Goal: Information Seeking & Learning: Learn about a topic

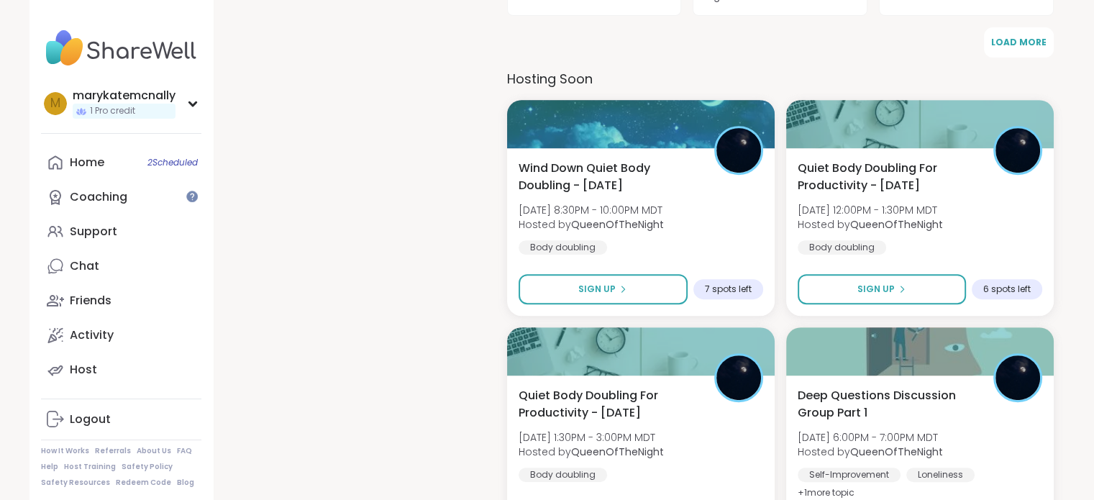
scroll to position [593, 0]
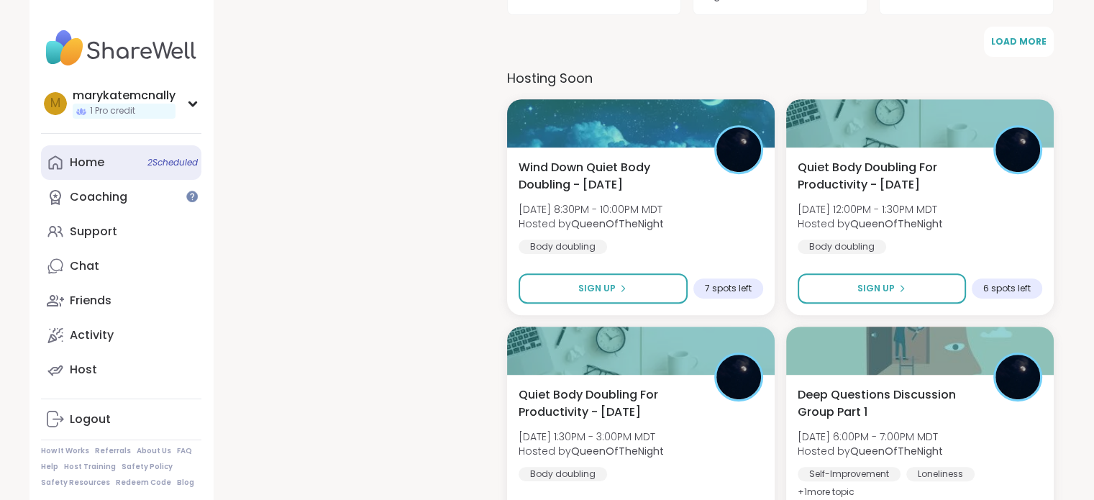
click at [129, 166] on link "Home 2 Scheduled" at bounding box center [121, 162] width 160 height 35
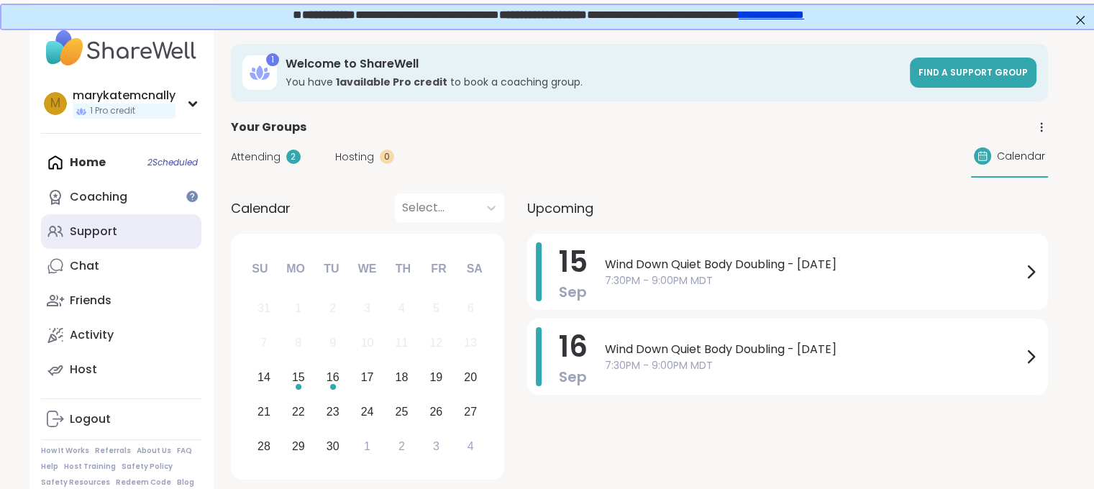
click at [115, 235] on link "Support" at bounding box center [121, 231] width 160 height 35
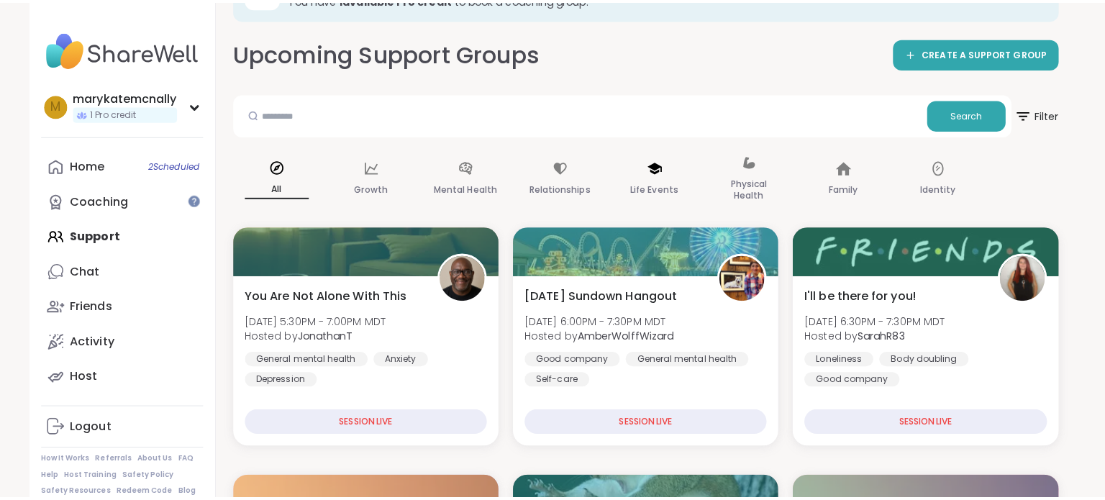
scroll to position [85, 0]
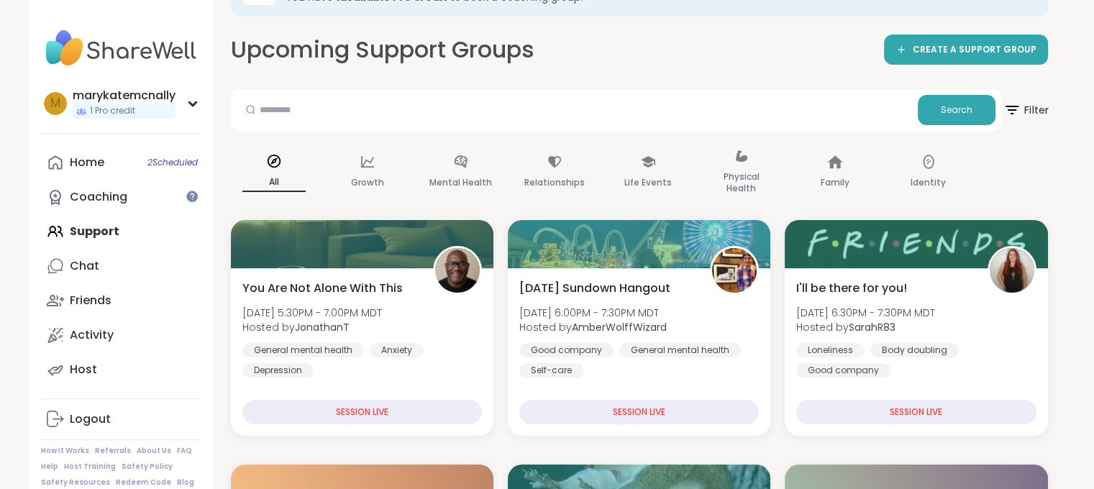
click at [1033, 113] on span "Filter" at bounding box center [1026, 110] width 46 height 36
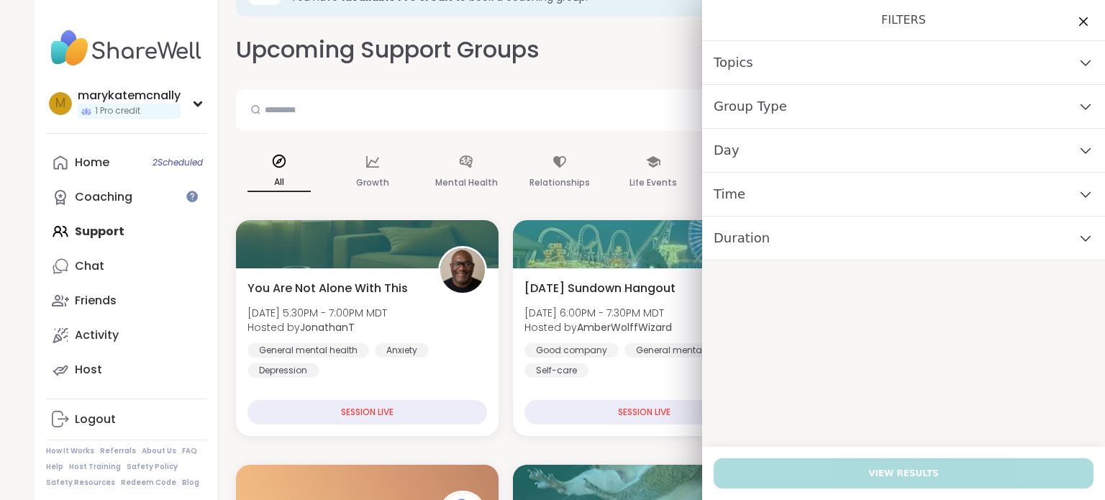
click at [822, 66] on div "Topics" at bounding box center [903, 63] width 403 height 44
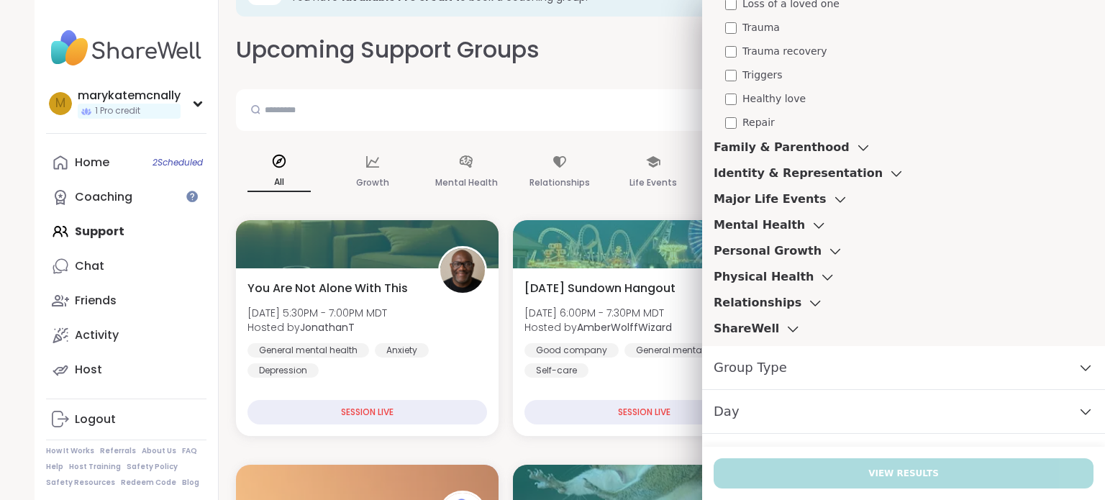
scroll to position [621, 0]
click at [732, 330] on h3 "ShareWell" at bounding box center [746, 328] width 65 height 17
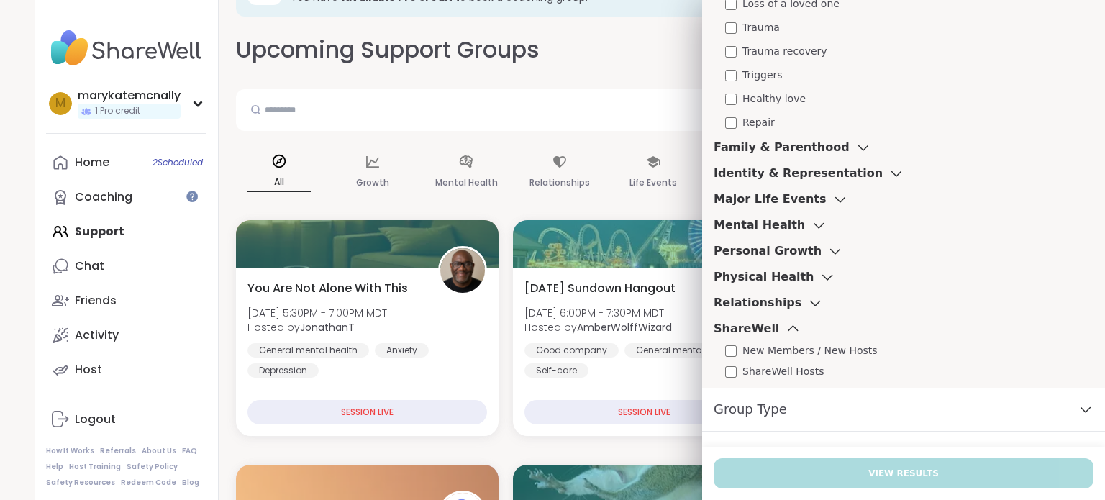
click at [757, 298] on h3 "Relationships" at bounding box center [758, 302] width 88 height 17
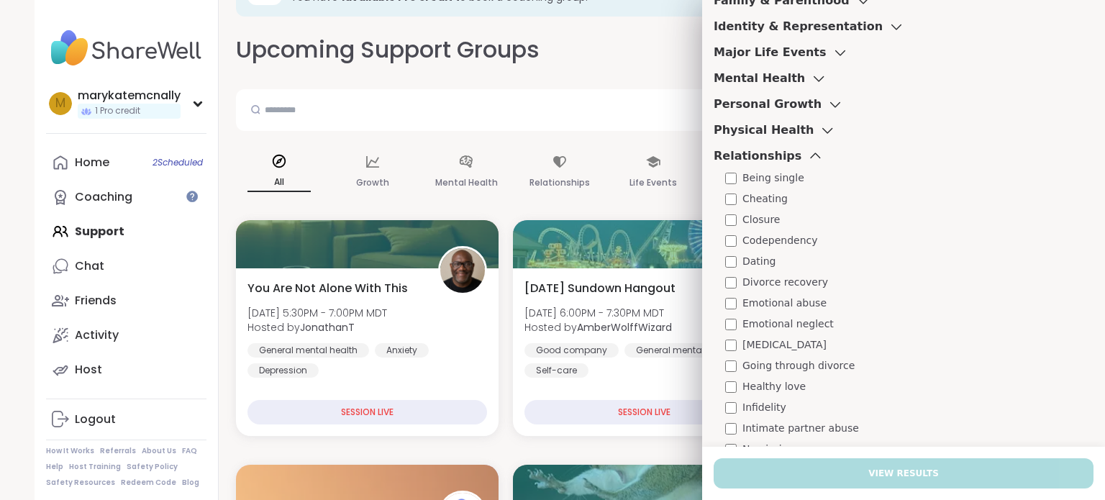
scroll to position [714, 0]
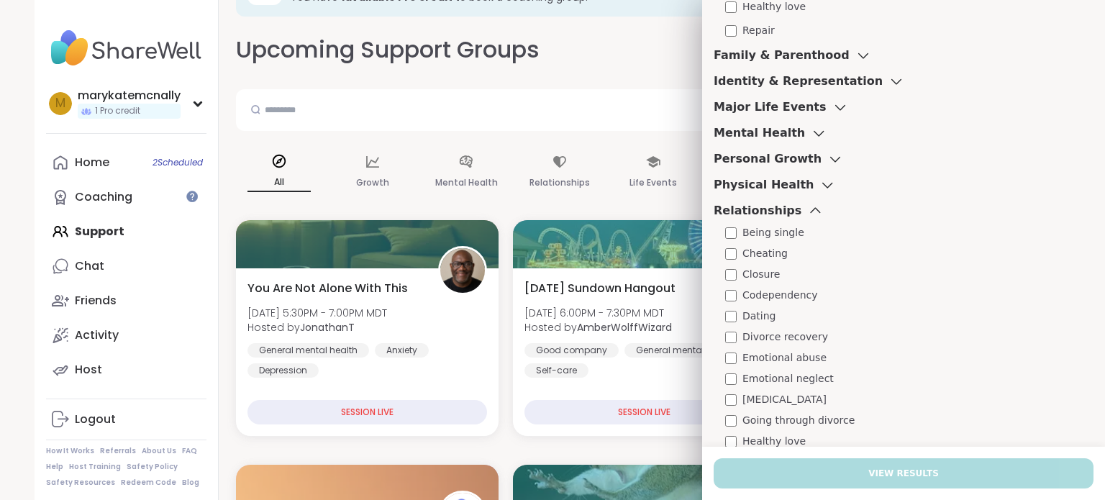
click at [748, 135] on h3 "Mental Health" at bounding box center [759, 132] width 91 height 17
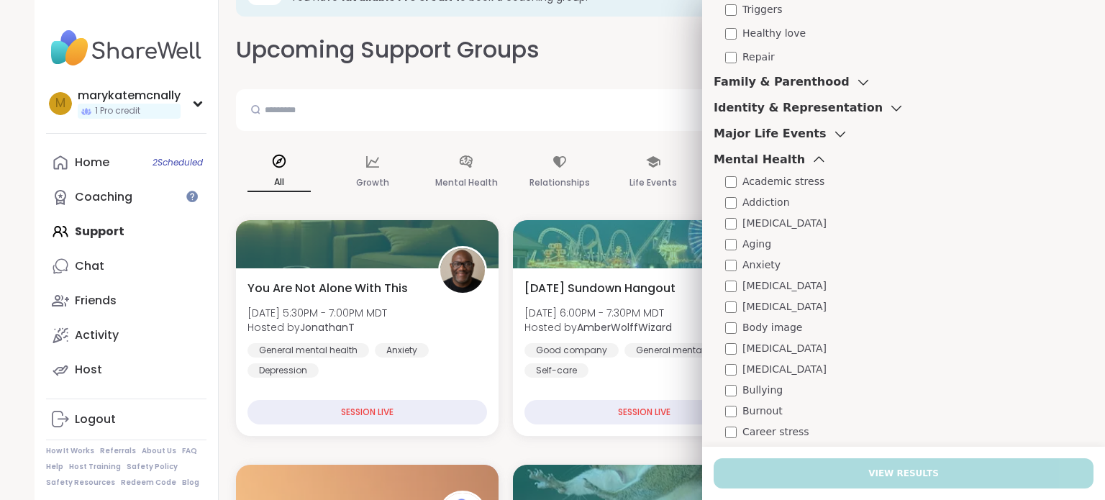
scroll to position [672, 0]
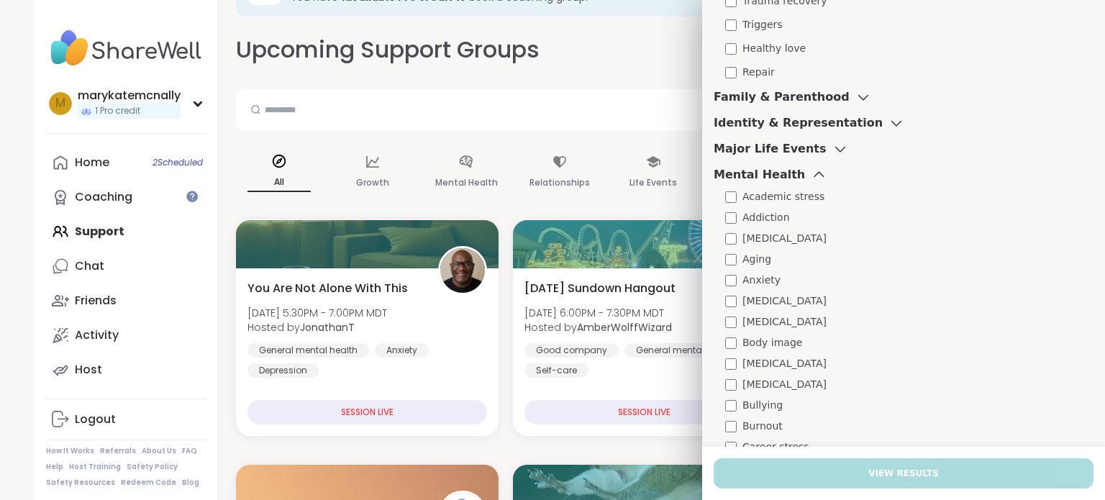
click at [762, 146] on h3 "Major Life Events" at bounding box center [770, 148] width 113 height 17
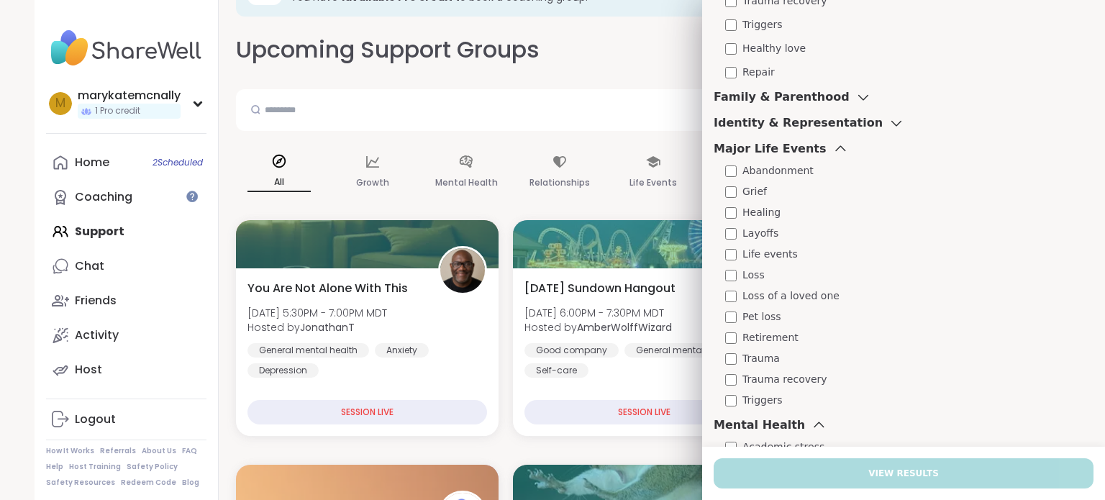
click at [777, 101] on h3 "Family & Parenthood" at bounding box center [782, 96] width 136 height 17
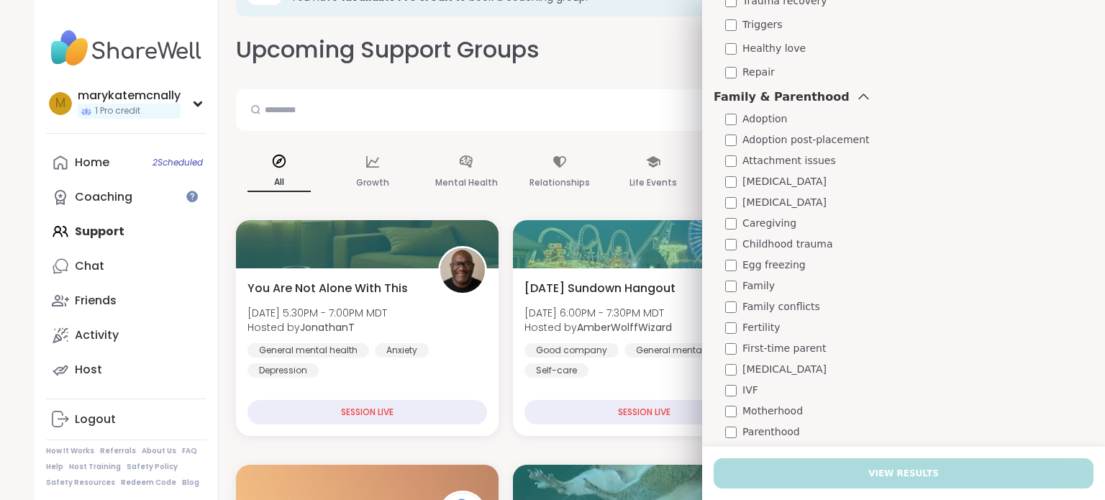
click at [781, 100] on h3 "Family & Parenthood" at bounding box center [782, 96] width 136 height 17
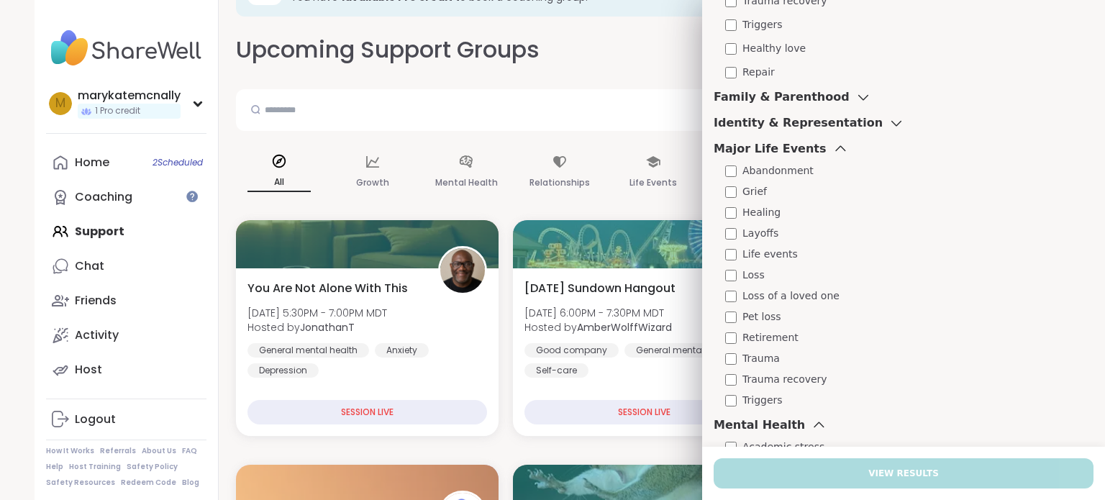
click at [778, 127] on h3 "Identity & Representation" at bounding box center [798, 122] width 169 height 17
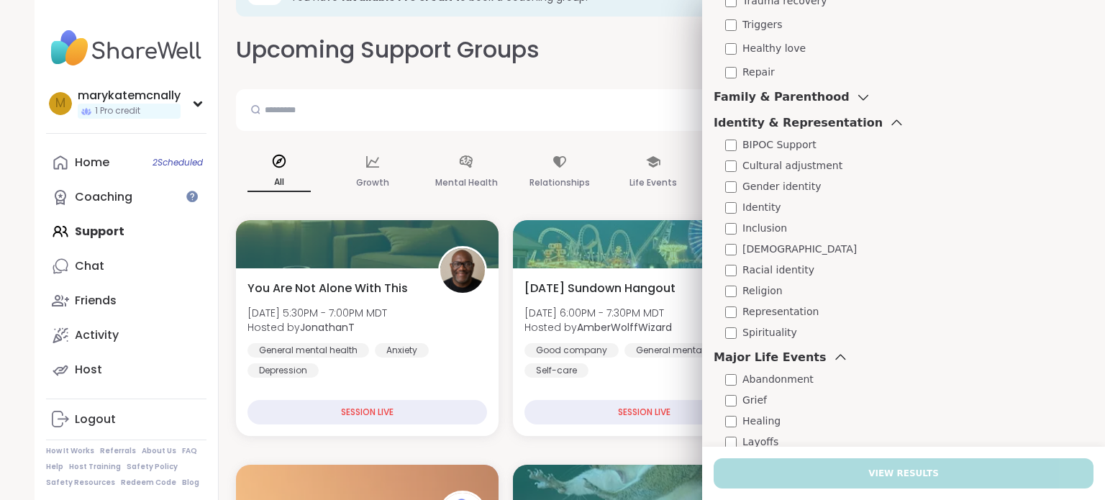
click at [778, 127] on h3 "Identity & Representation" at bounding box center [798, 122] width 169 height 17
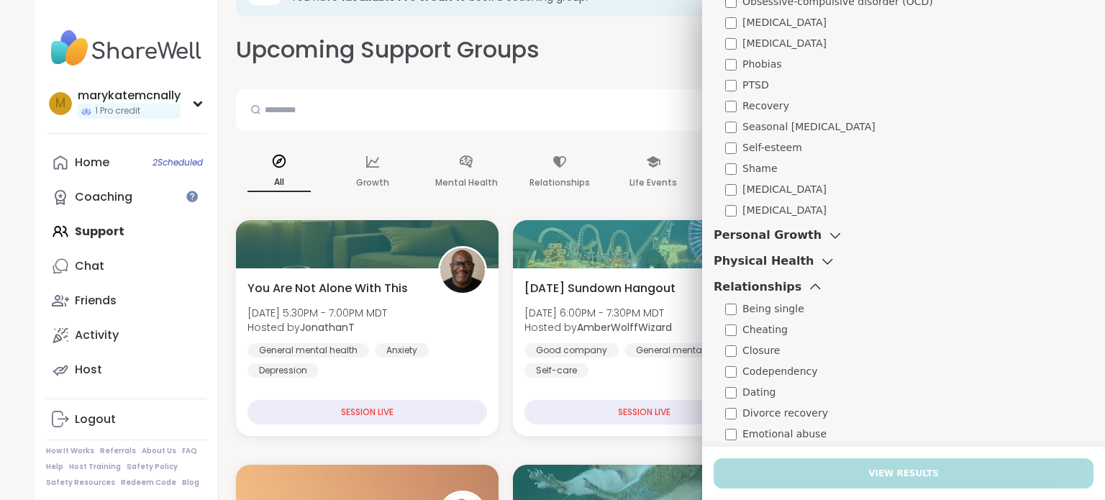
scroll to position [1769, 0]
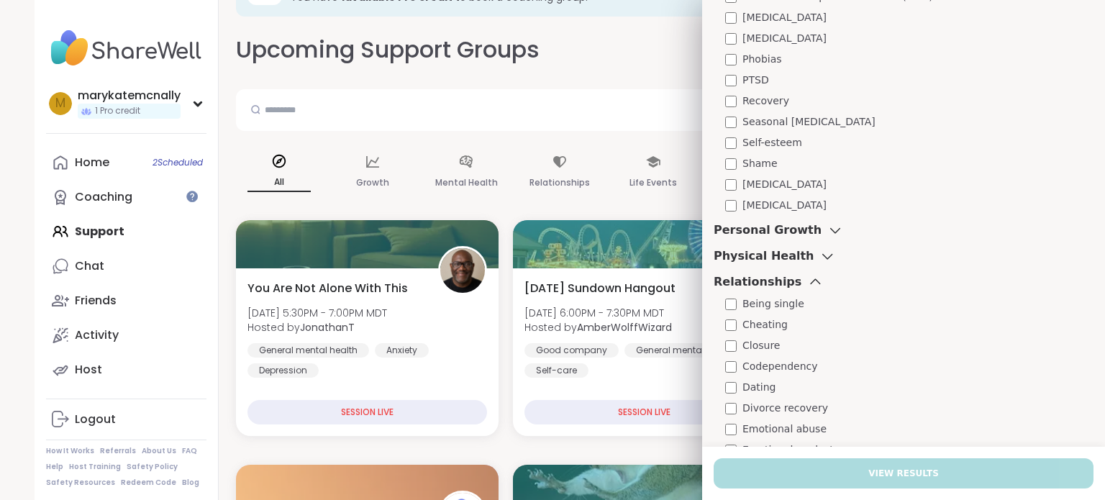
click at [753, 234] on h3 "Personal Growth" at bounding box center [768, 230] width 108 height 17
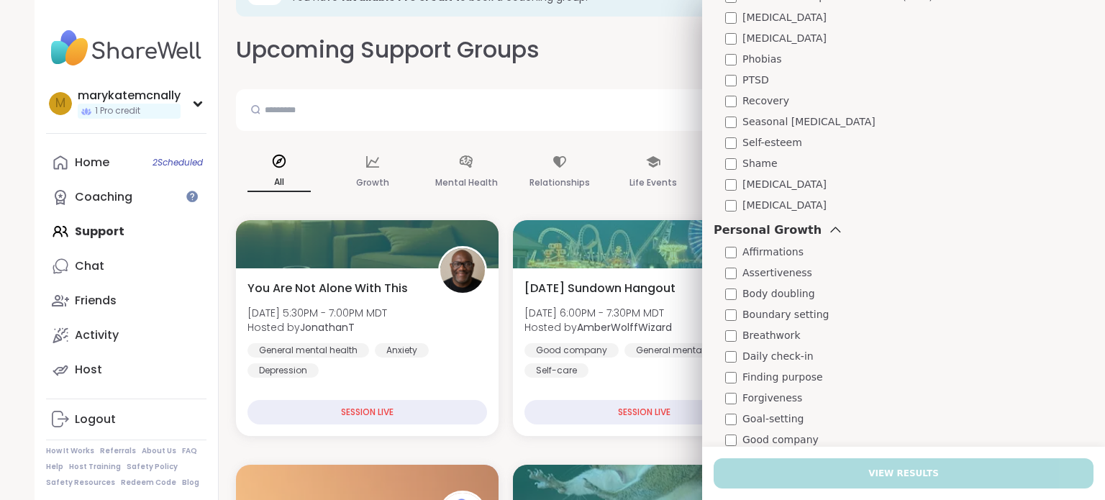
scroll to position [1785, 0]
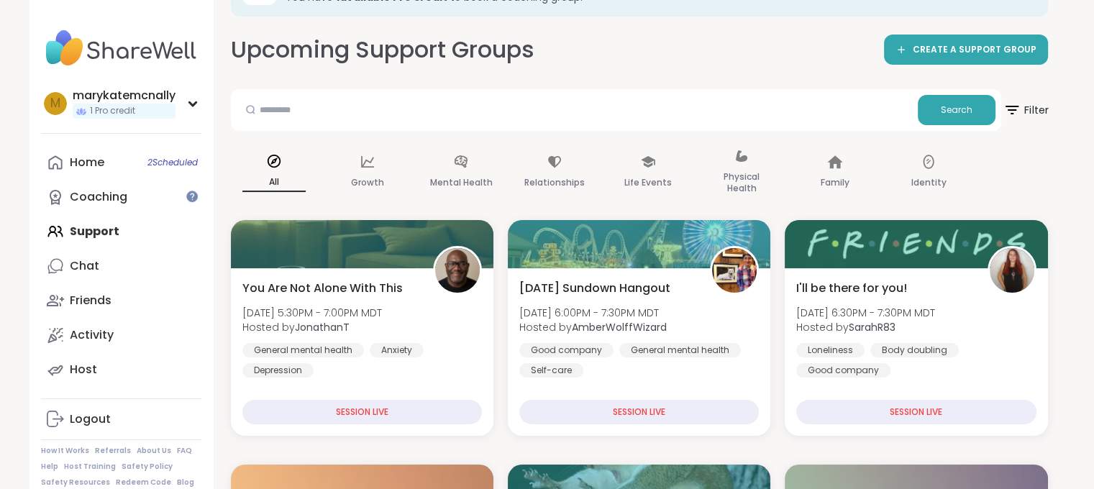
click at [1030, 106] on span "Filter" at bounding box center [1026, 110] width 46 height 36
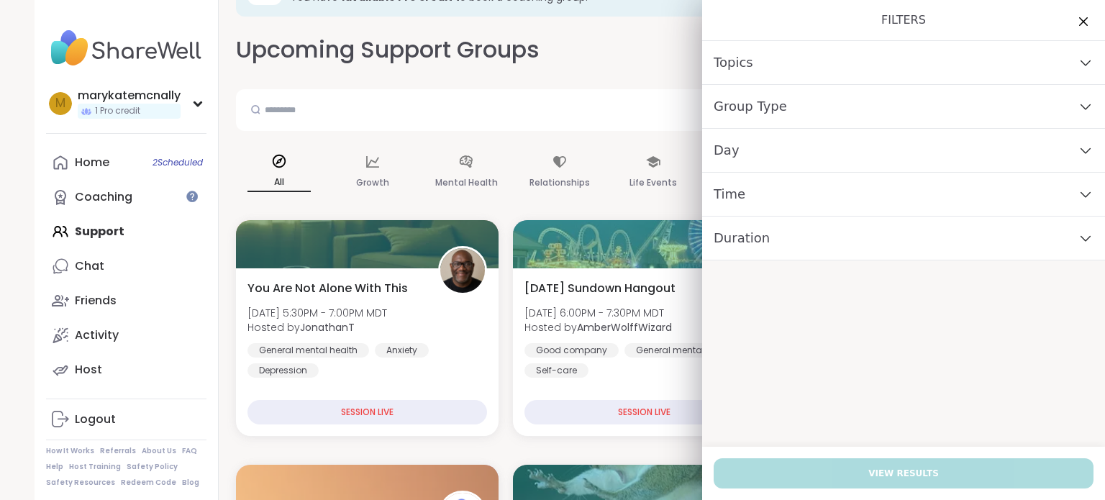
click at [616, 36] on div "Upcoming Support Groups CREATE A SUPPORT GROUP" at bounding box center [644, 50] width 817 height 32
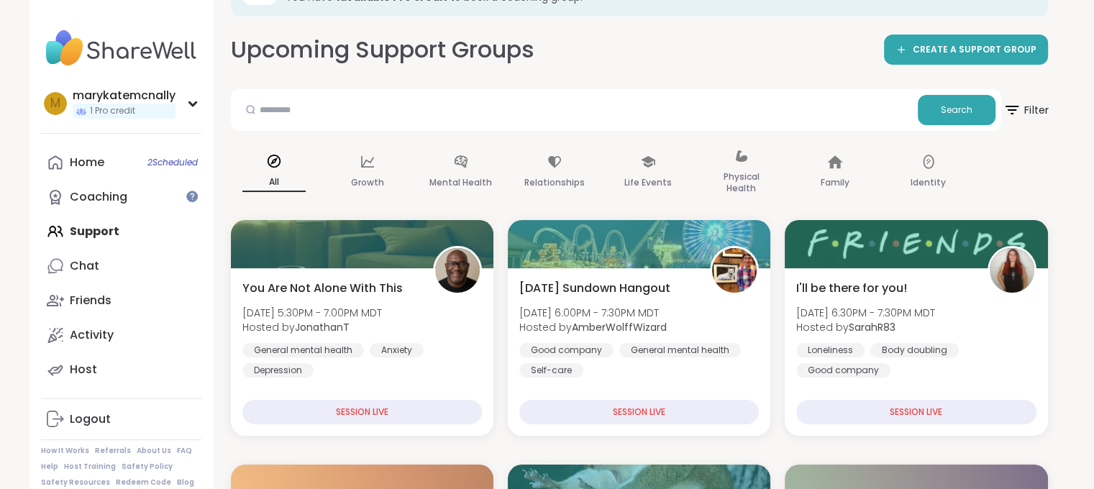
click at [1030, 109] on span "Filter" at bounding box center [1026, 110] width 46 height 36
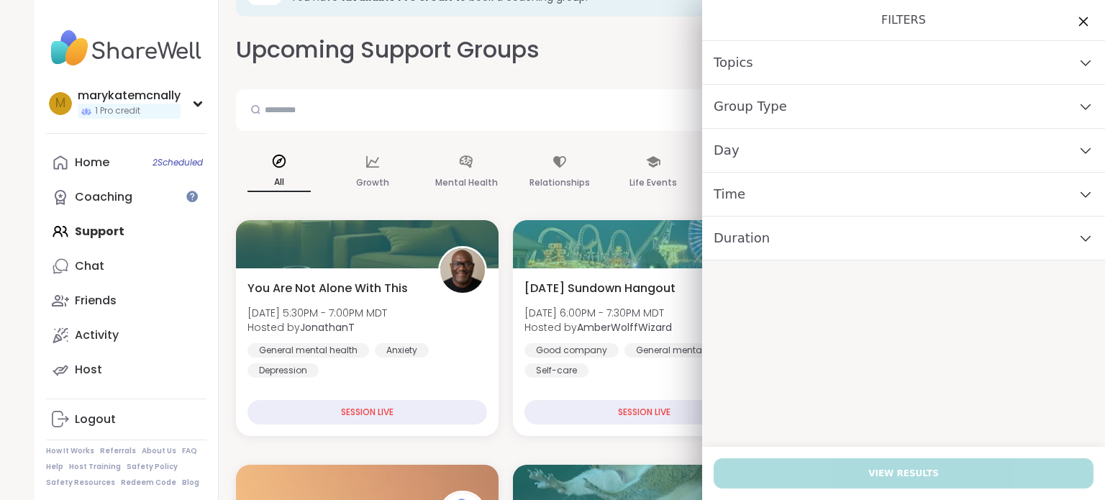
click at [1078, 25] on icon at bounding box center [1083, 21] width 18 height 18
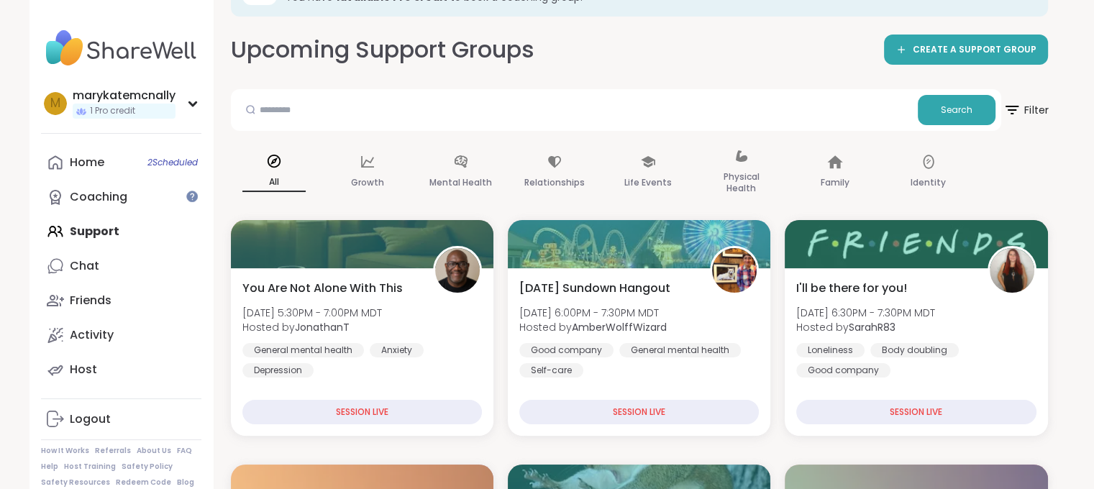
click at [1006, 96] on span "Filter" at bounding box center [1026, 110] width 46 height 36
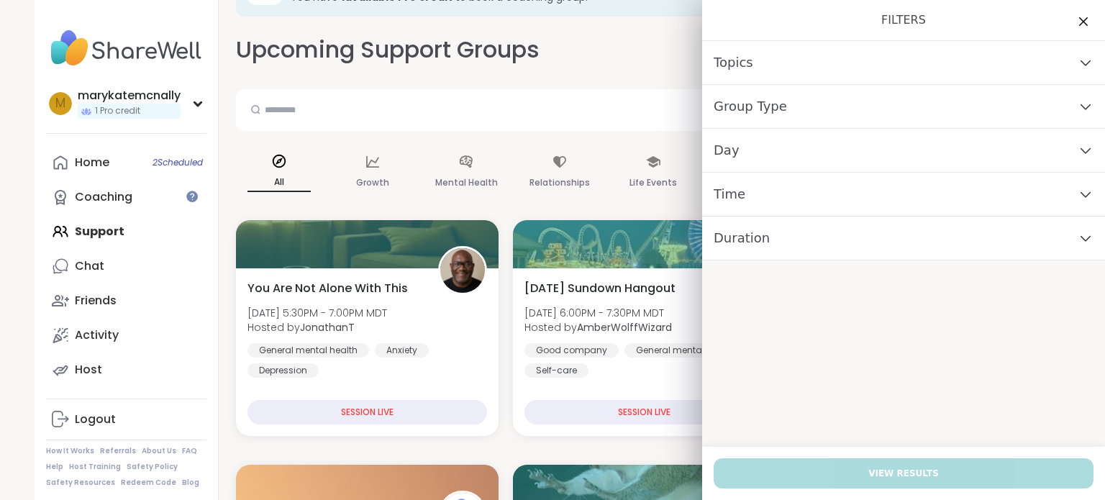
click at [723, 55] on span "Topics" at bounding box center [734, 63] width 40 height 20
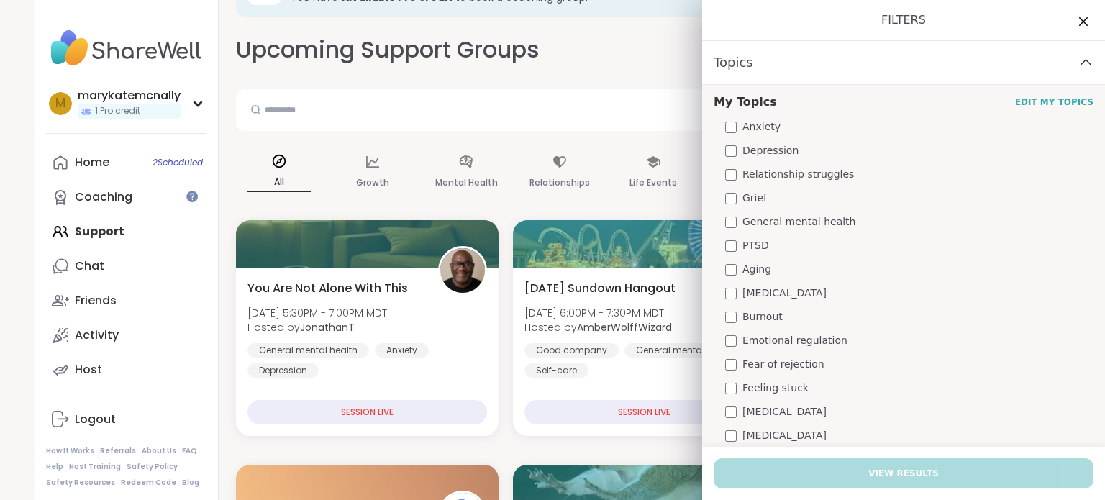
click at [733, 60] on span "Topics" at bounding box center [734, 63] width 40 height 20
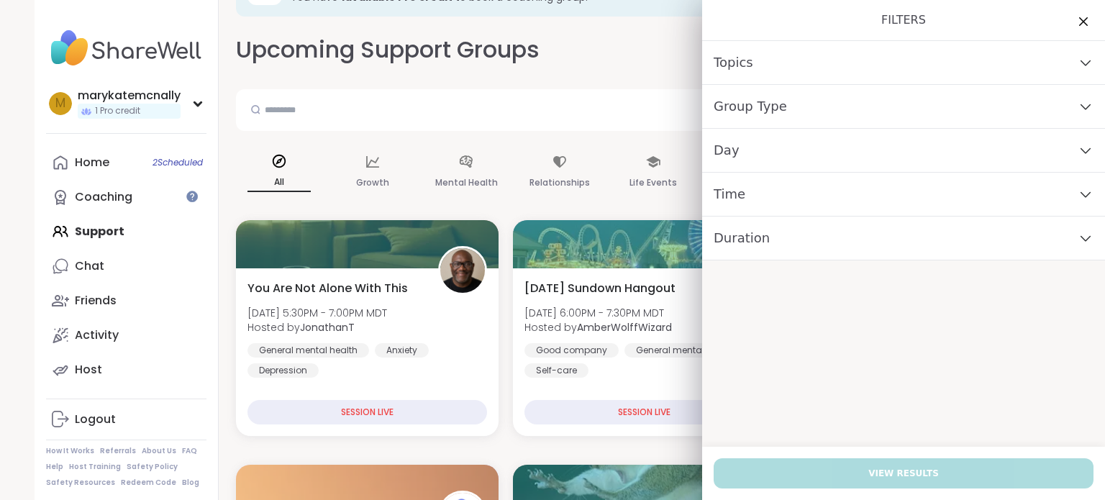
click at [765, 106] on span "Group Type" at bounding box center [750, 106] width 73 height 20
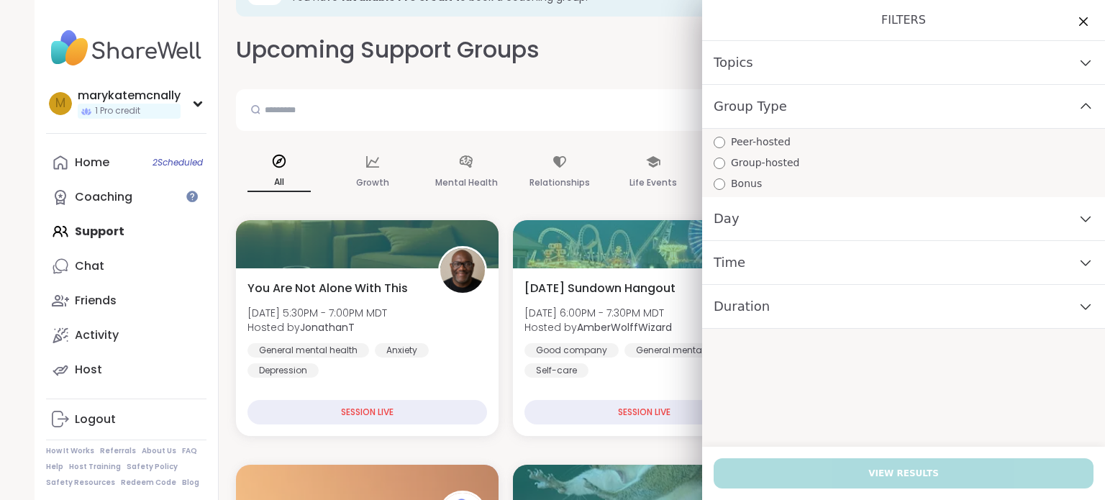
click at [767, 104] on span "Group Type" at bounding box center [750, 106] width 73 height 20
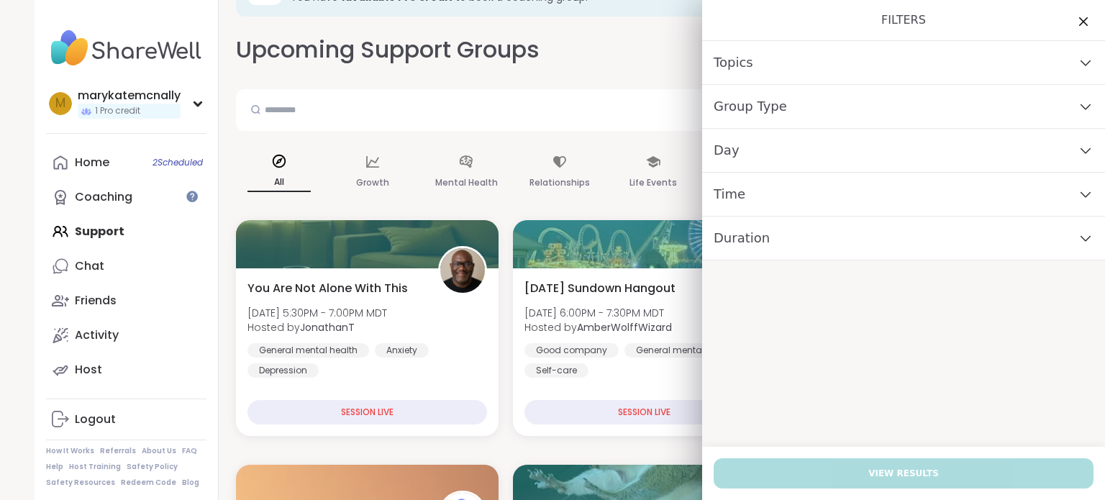
click at [752, 61] on div "Topics" at bounding box center [903, 63] width 403 height 44
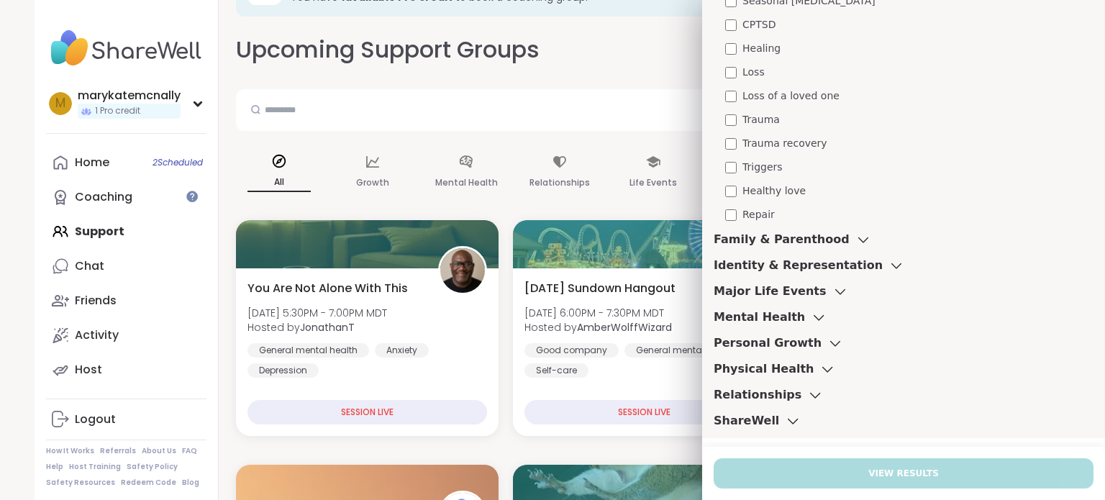
scroll to position [675, 0]
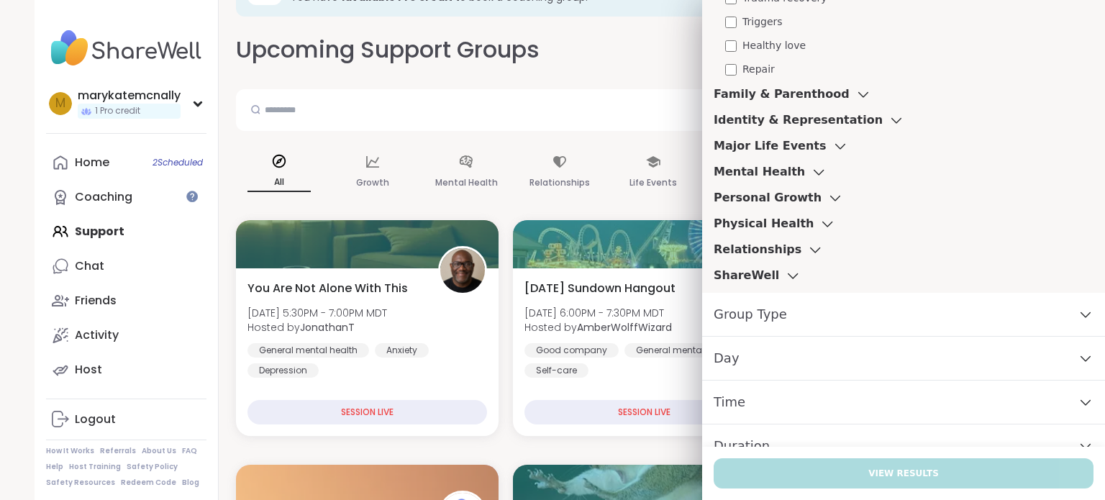
click at [734, 93] on h3 "Family & Parenthood" at bounding box center [782, 94] width 136 height 17
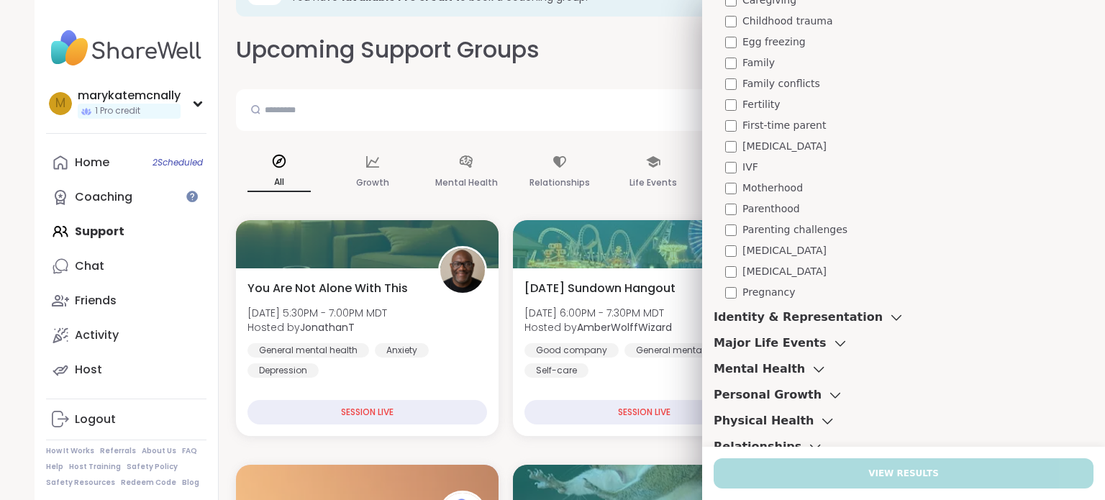
scroll to position [896, 0]
click at [795, 316] on h3 "Identity & Representation" at bounding box center [798, 315] width 169 height 17
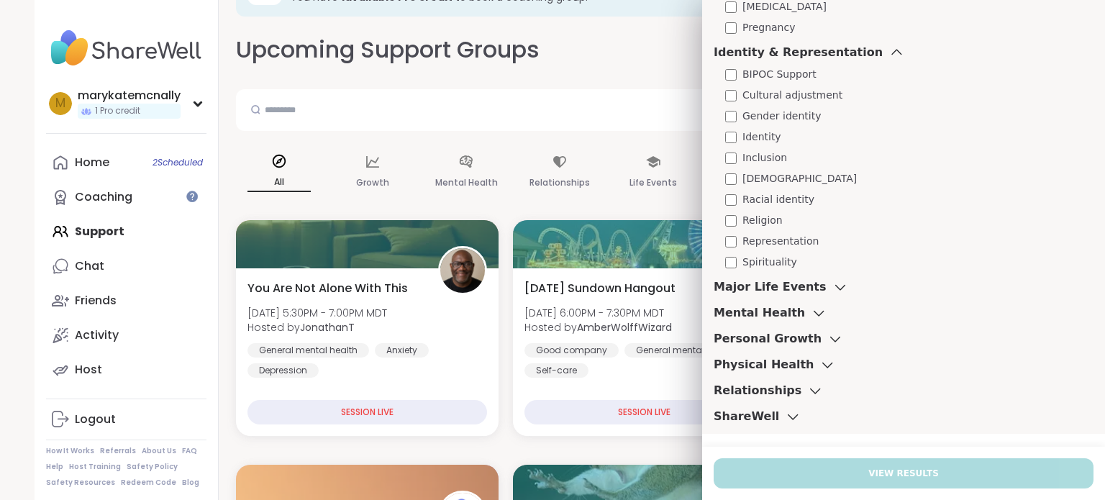
scroll to position [1170, 0]
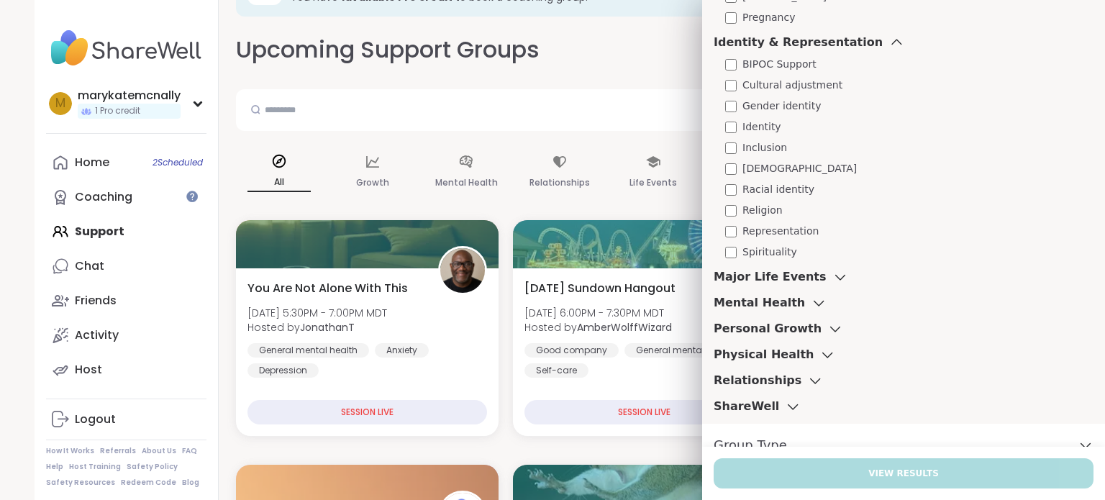
click at [747, 268] on h3 "Major Life Events" at bounding box center [770, 276] width 113 height 17
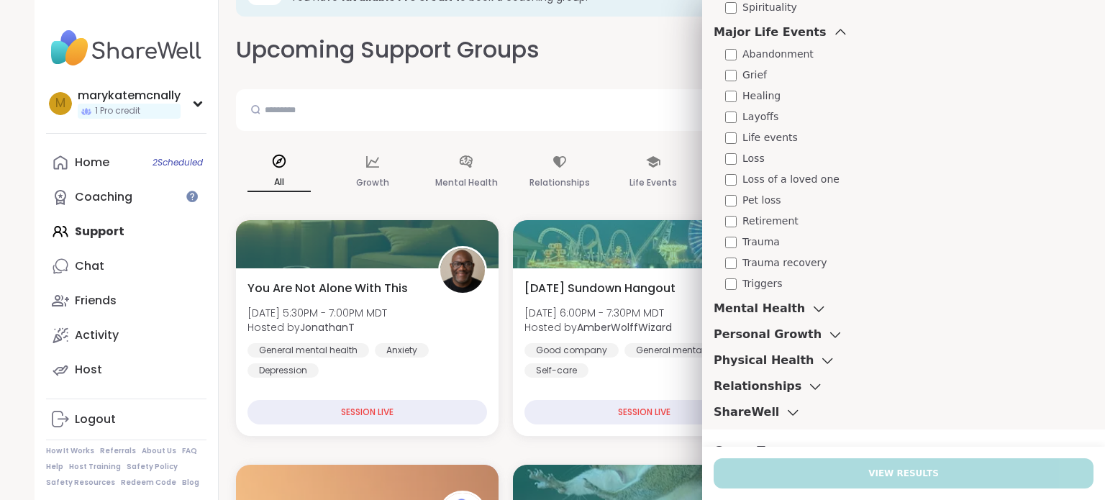
scroll to position [1415, 0]
click at [767, 313] on h3 "Mental Health" at bounding box center [759, 307] width 91 height 17
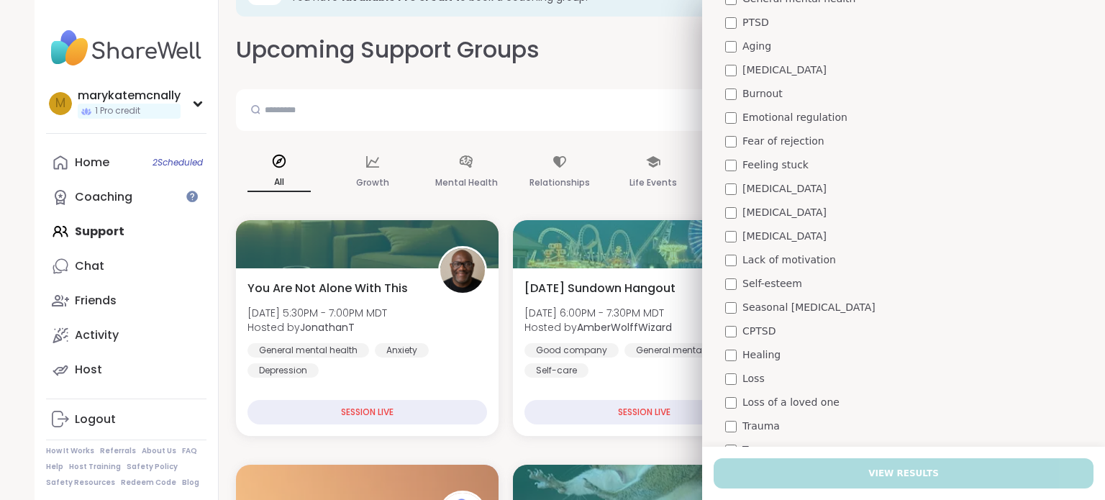
scroll to position [0, 0]
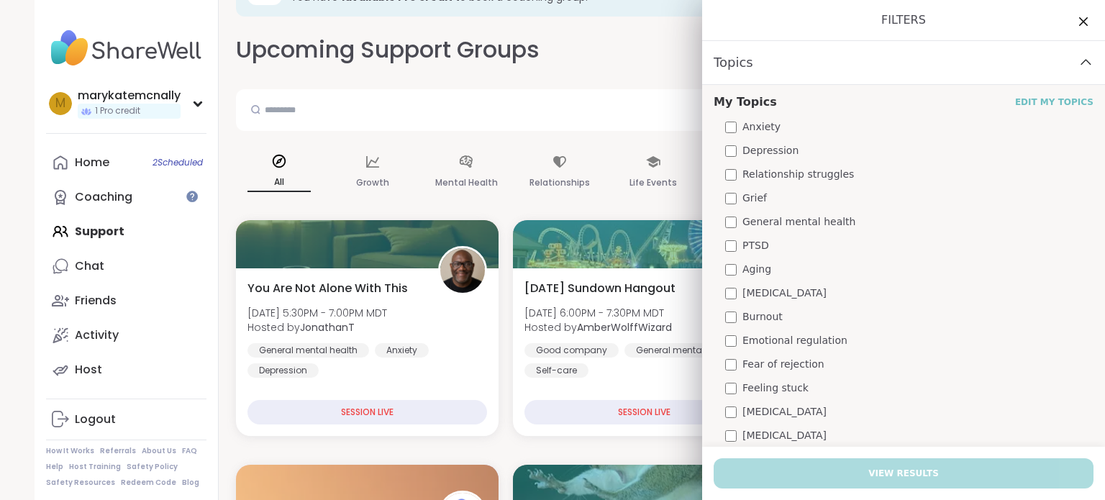
click at [1032, 101] on link "Edit My Topics" at bounding box center [1054, 102] width 78 height 12
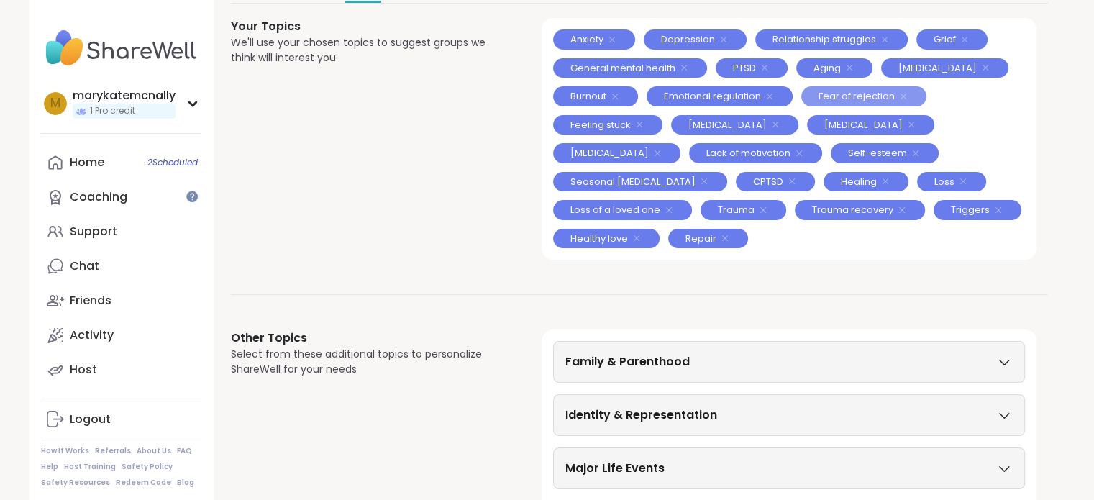
click at [903, 91] on icon at bounding box center [904, 97] width 12 height 12
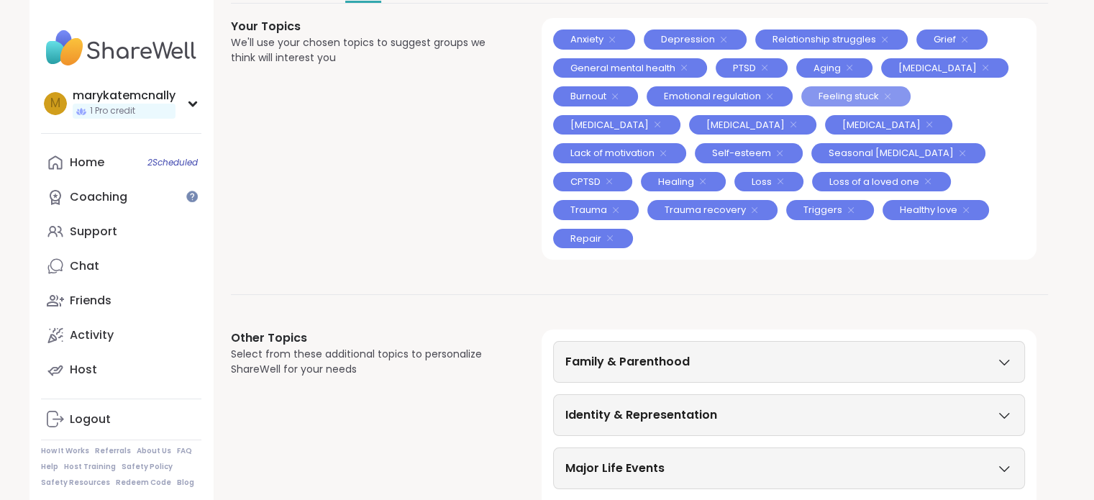
click at [888, 94] on icon at bounding box center [888, 97] width 12 height 12
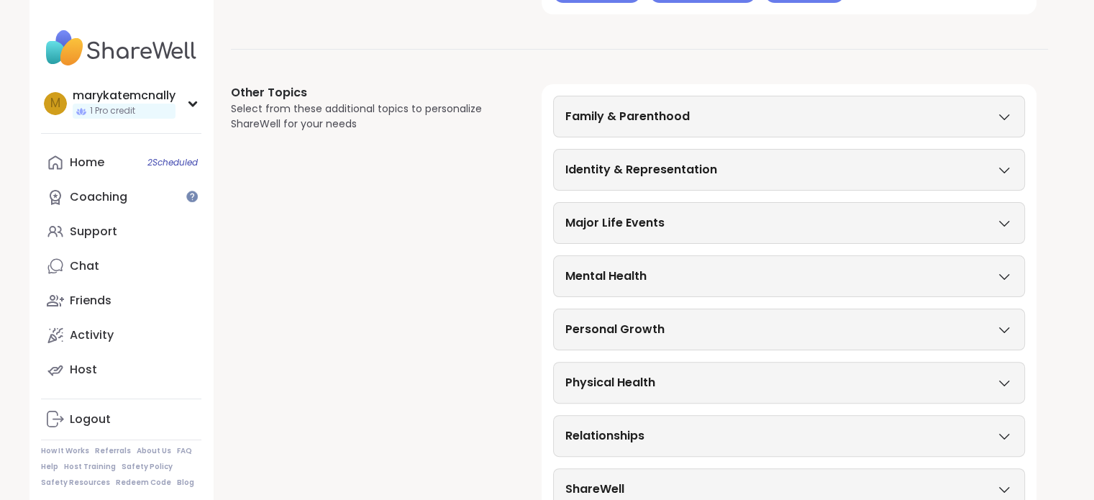
scroll to position [365, 0]
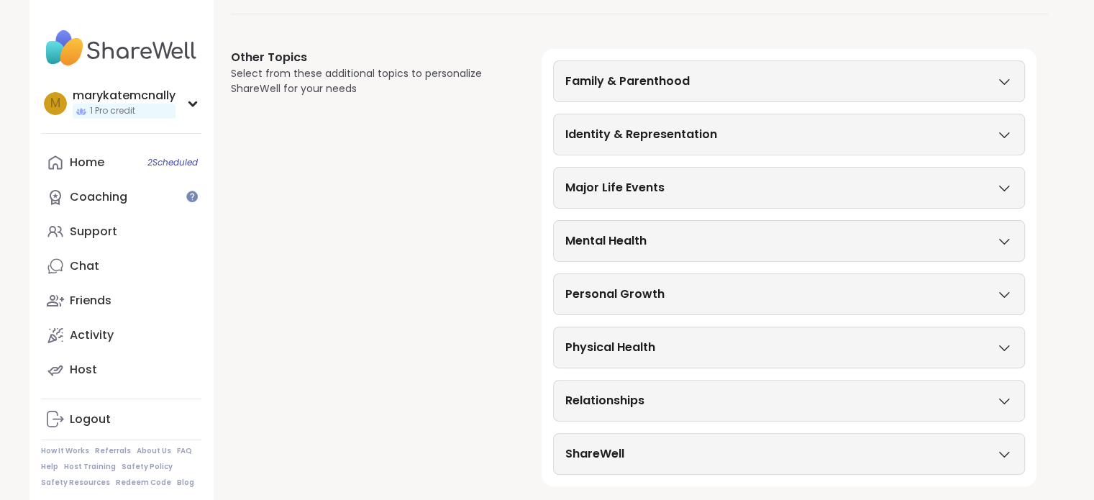
click at [648, 288] on h3 "Personal Growth" at bounding box center [614, 294] width 99 height 17
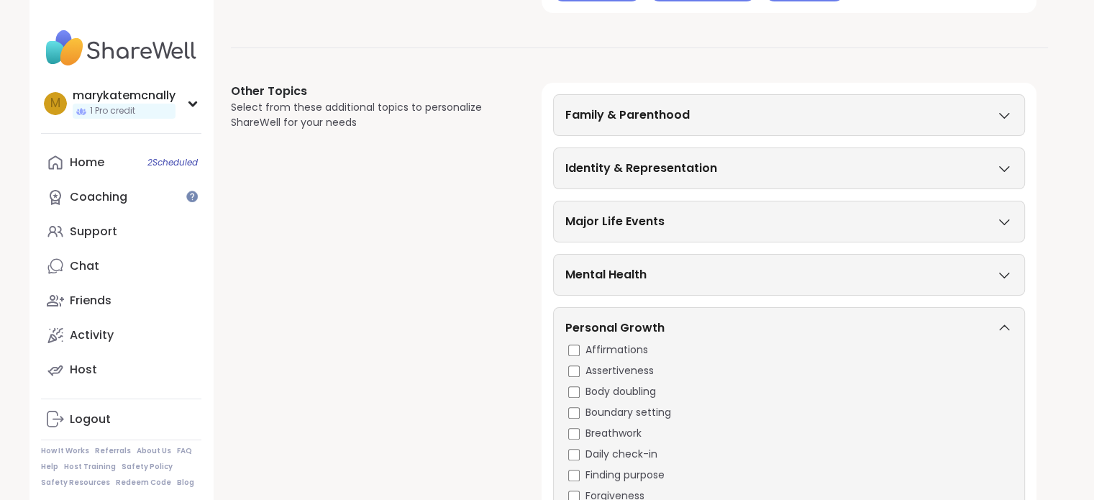
scroll to position [0, 0]
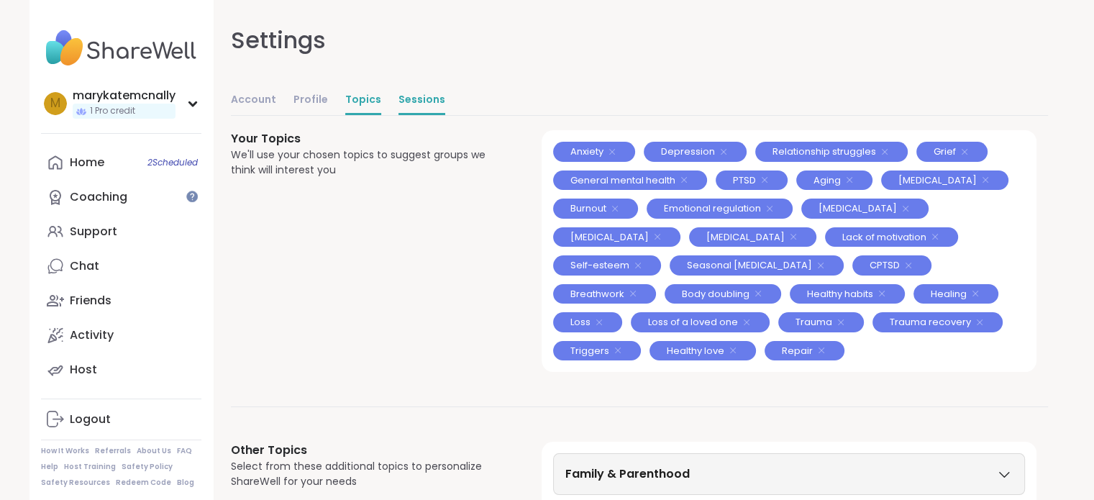
click at [424, 107] on link "Sessions" at bounding box center [421, 100] width 47 height 29
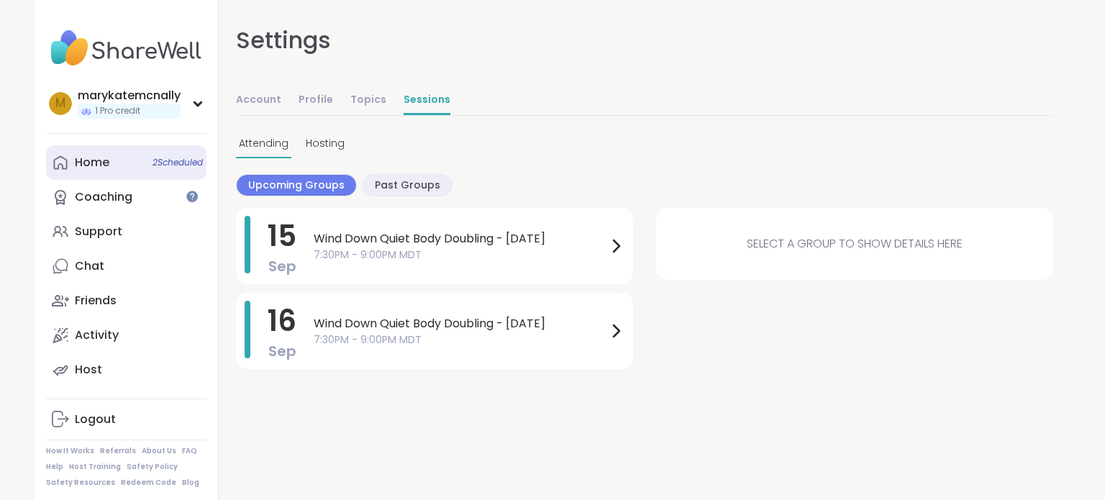
click at [112, 168] on link "Home 2 Scheduled" at bounding box center [126, 162] width 160 height 35
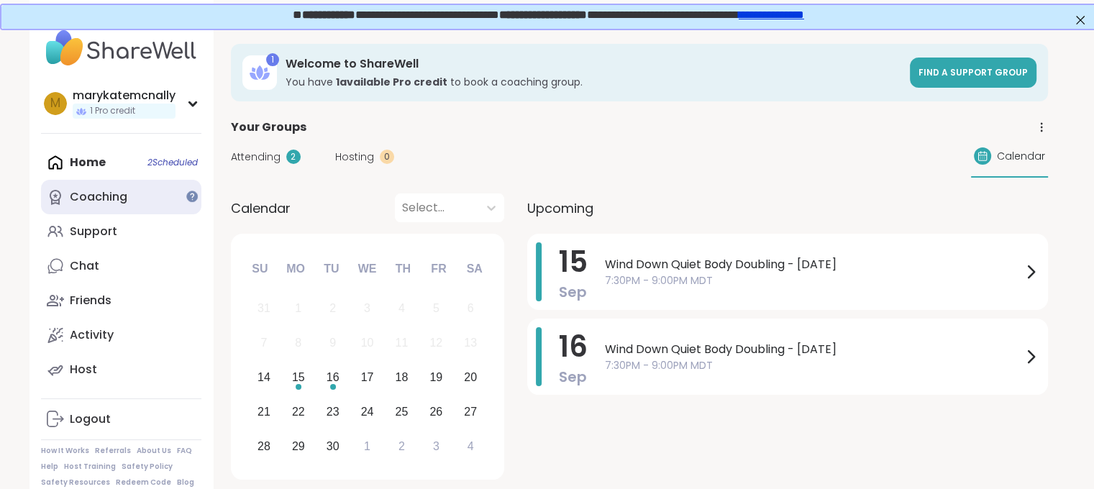
click at [159, 195] on link "Coaching" at bounding box center [121, 197] width 160 height 35
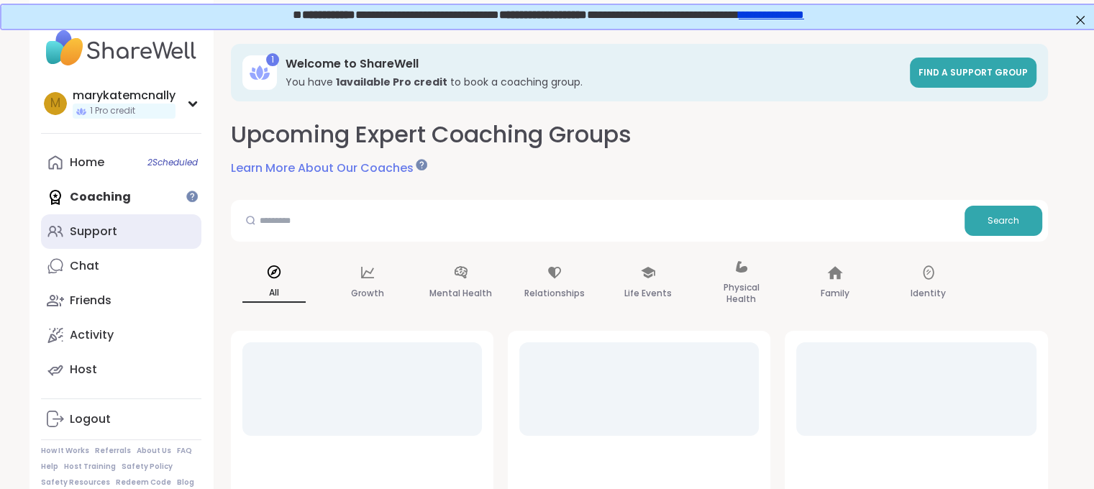
click at [117, 227] on link "Support" at bounding box center [121, 231] width 160 height 35
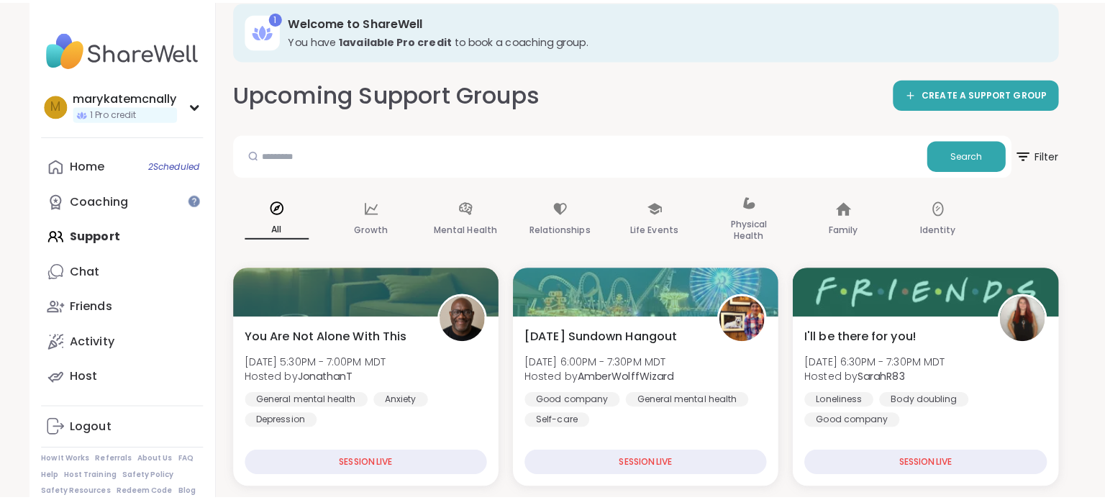
scroll to position [43, 0]
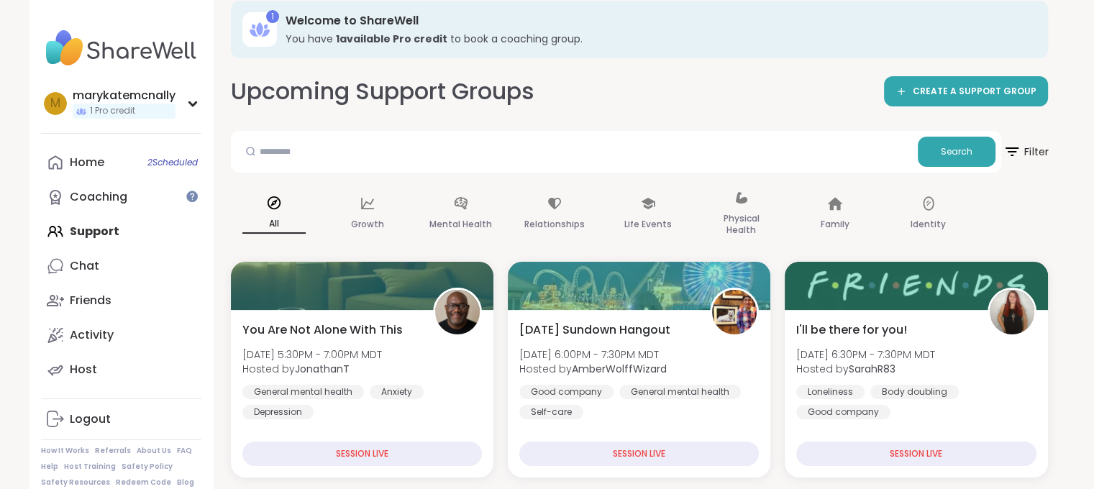
click at [1032, 155] on span "Filter" at bounding box center [1026, 152] width 46 height 36
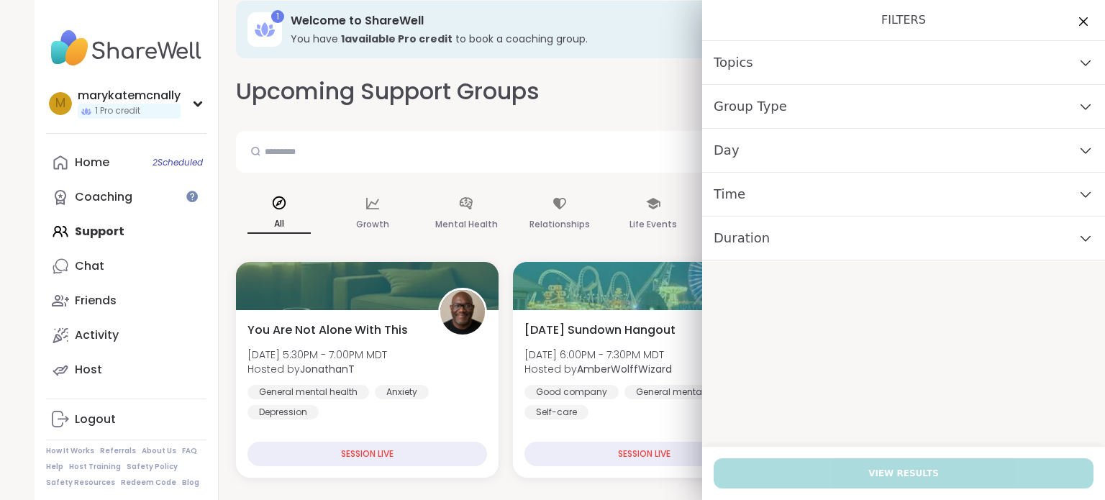
click at [815, 53] on div "Topics" at bounding box center [903, 63] width 403 height 44
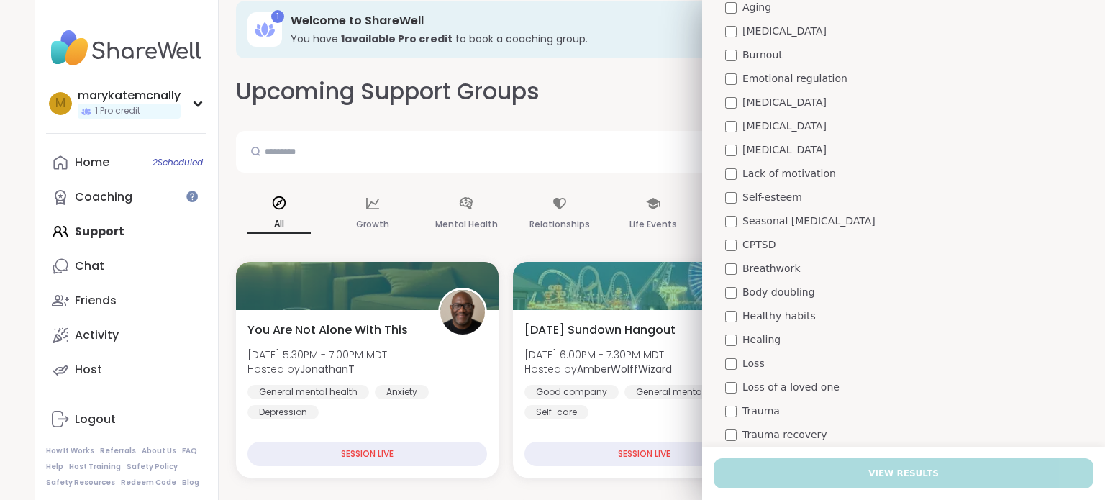
scroll to position [332, 0]
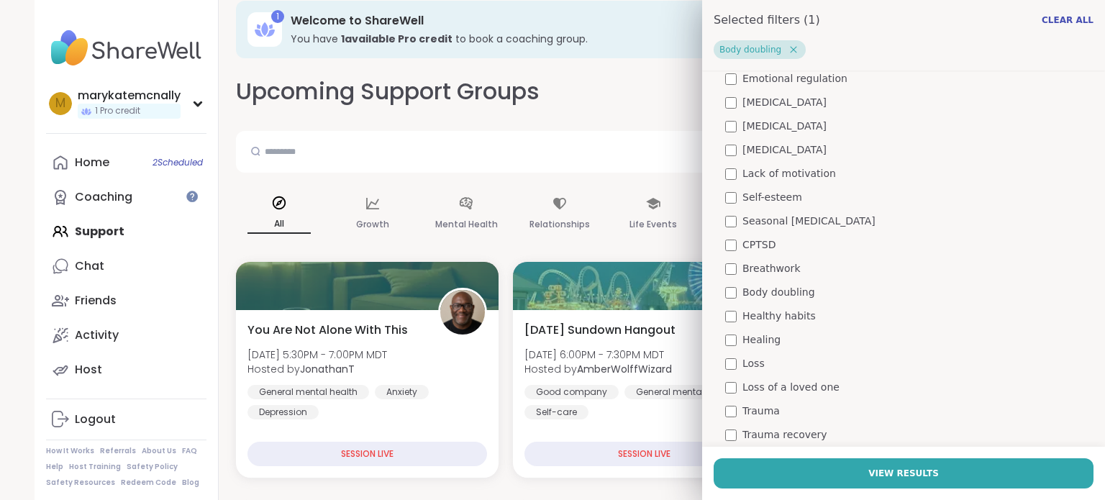
click at [669, 81] on div "Upcoming Support Groups CREATE A SUPPORT GROUP" at bounding box center [644, 92] width 817 height 32
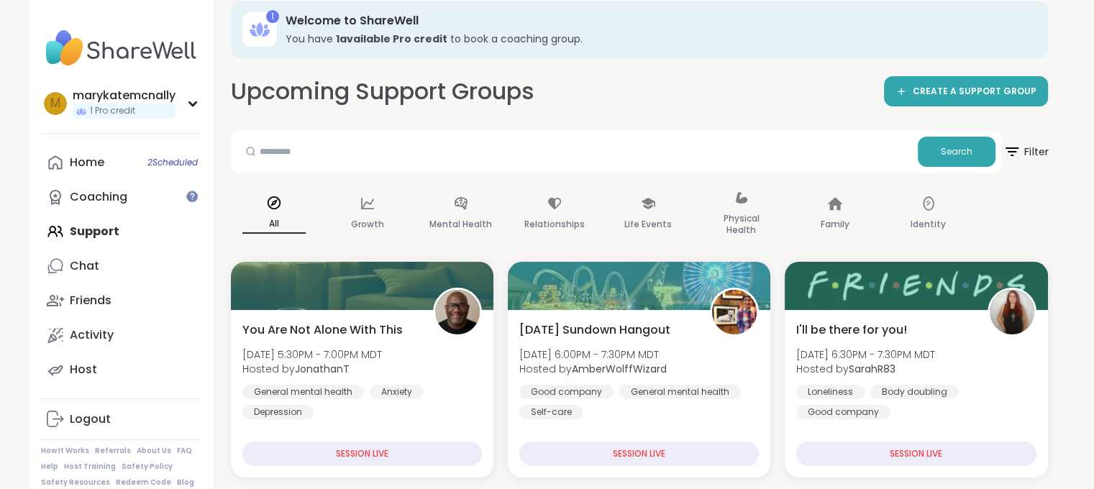
click at [1038, 150] on span "Filter" at bounding box center [1026, 152] width 46 height 36
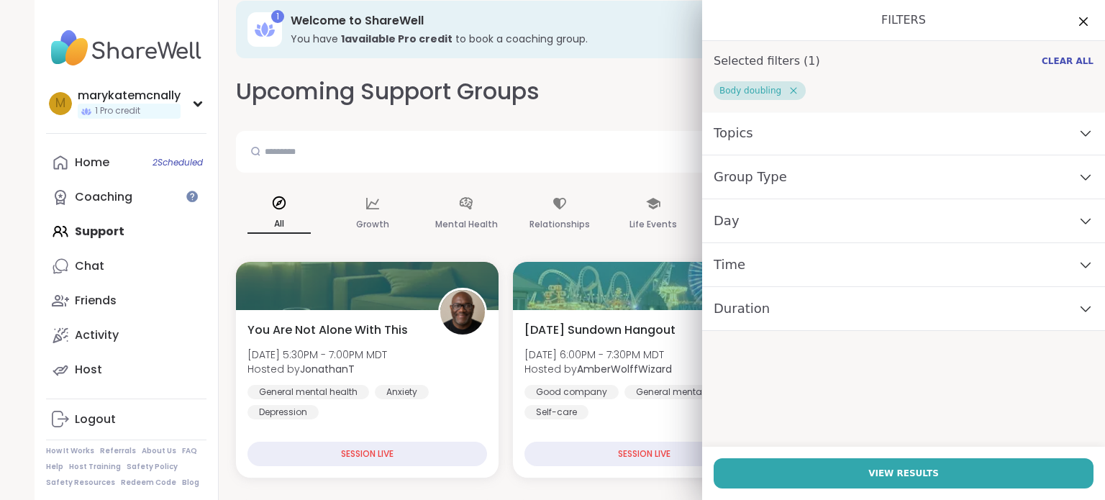
click at [775, 137] on div "Topics" at bounding box center [903, 133] width 403 height 44
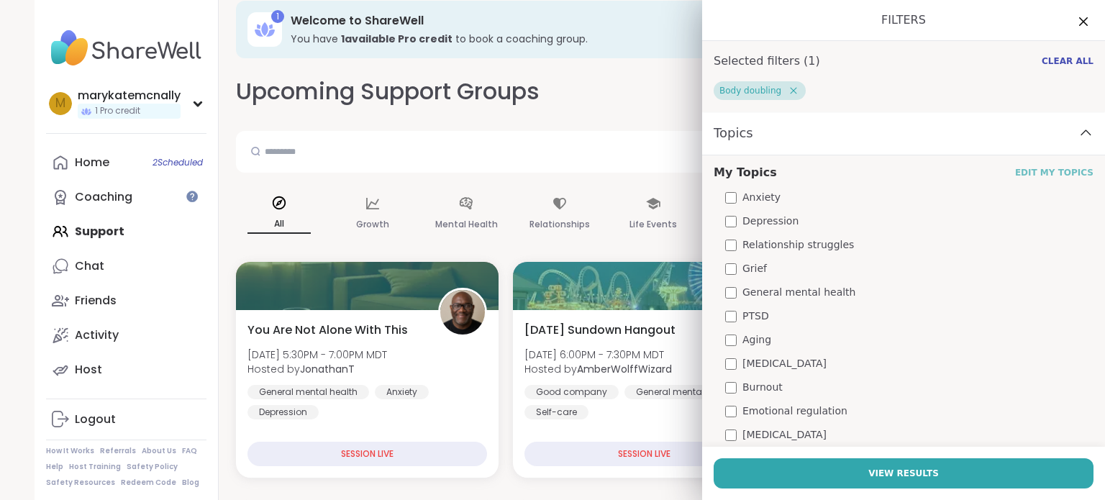
click at [1016, 167] on link "Edit My Topics" at bounding box center [1054, 173] width 78 height 12
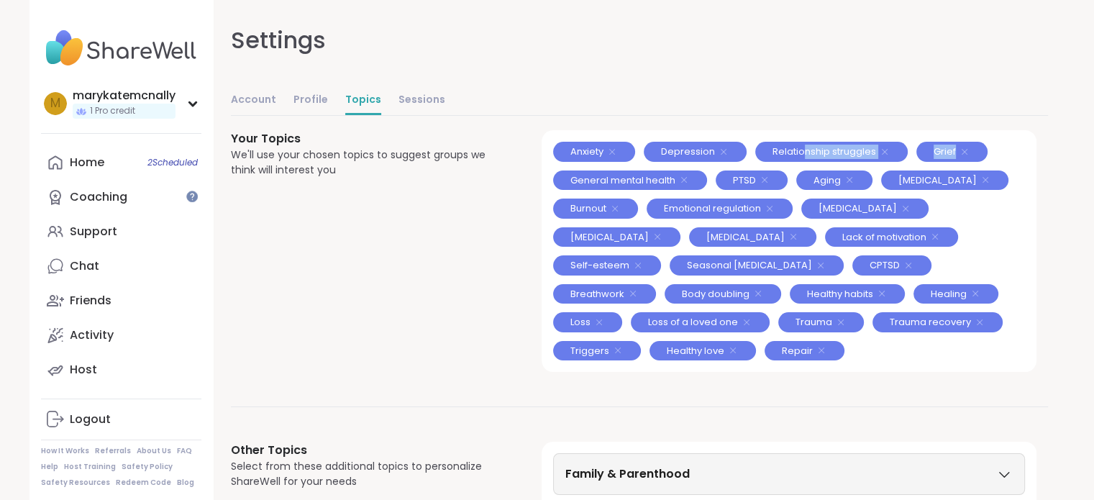
drag, startPoint x: 952, startPoint y: 153, endPoint x: 839, endPoint y: 97, distance: 125.5
click at [839, 97] on div "Settings Account Profile Topics Sessions Your Topics We'll use your chosen topi…" at bounding box center [639, 439] width 817 height 879
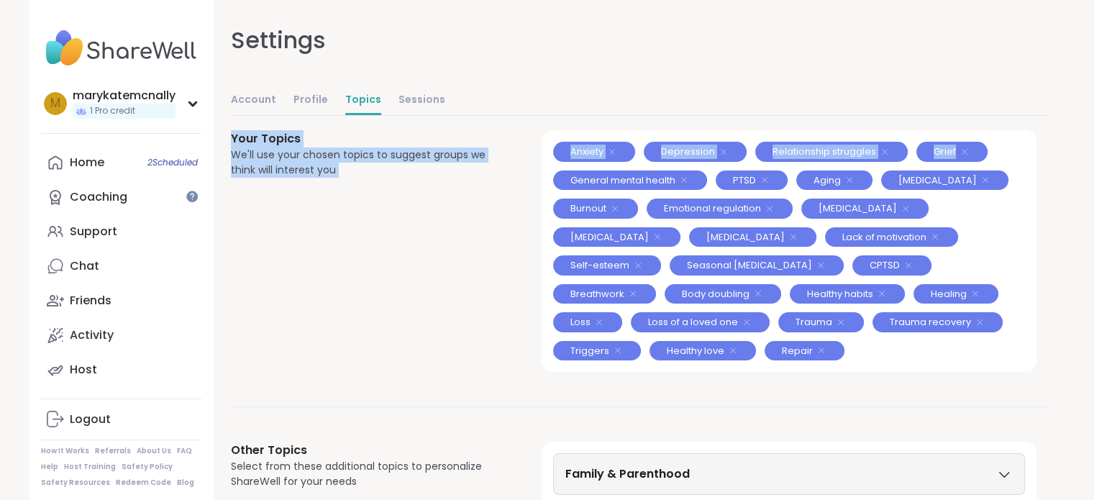
click at [839, 97] on div "Account Profile Topics Sessions" at bounding box center [639, 100] width 817 height 29
drag, startPoint x: 940, startPoint y: 147, endPoint x: 752, endPoint y: 120, distance: 189.7
click at [752, 120] on div "Settings Account Profile Topics Sessions Your Topics We'll use your chosen topi…" at bounding box center [639, 439] width 817 height 879
click at [116, 227] on link "Support" at bounding box center [121, 231] width 160 height 35
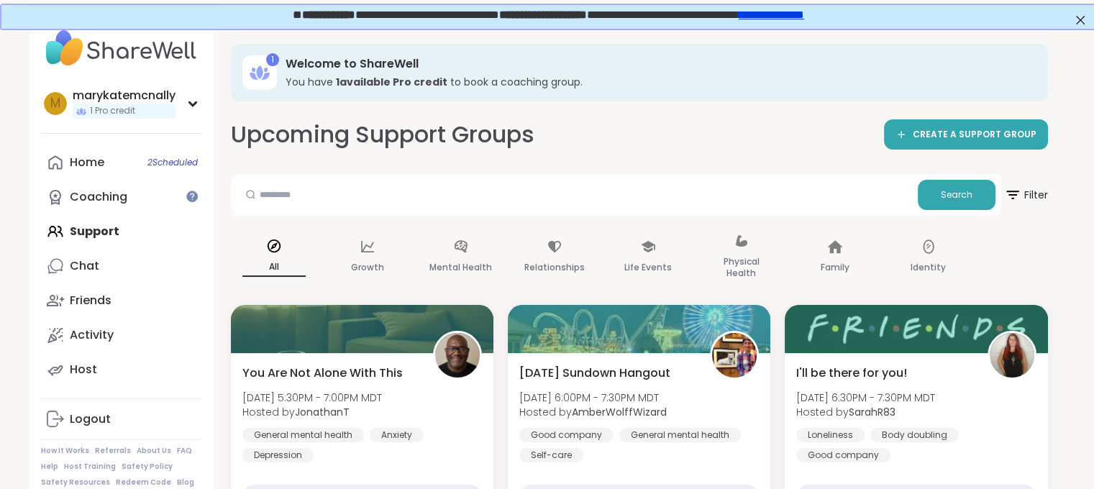
click at [803, 17] on link "**********" at bounding box center [769, 13] width 65 height 11
click at [642, 76] on h3 "You have 1 available Pro credit to book a coaching group." at bounding box center [657, 82] width 742 height 14
click at [1018, 196] on icon at bounding box center [1012, 195] width 18 height 18
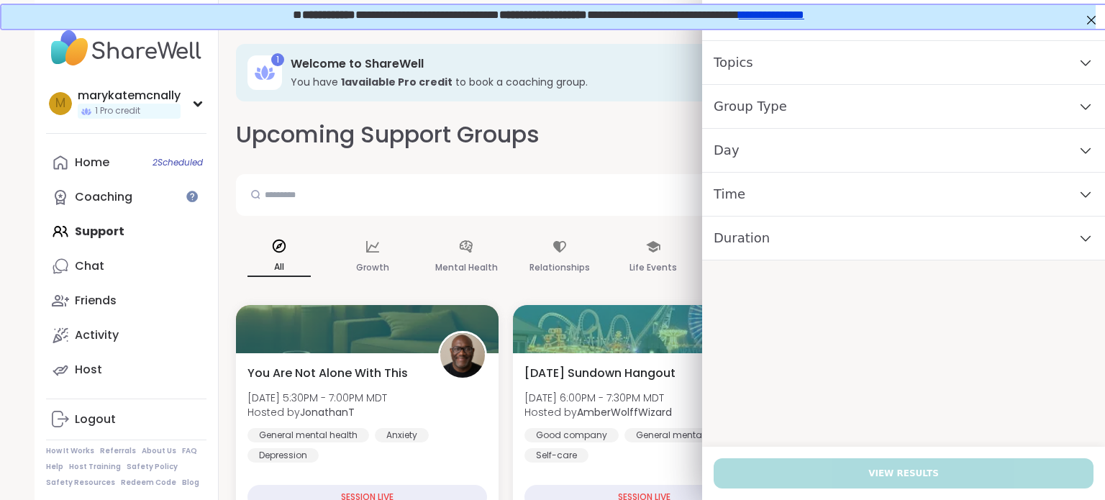
click at [802, 100] on div "Group Type" at bounding box center [903, 107] width 403 height 44
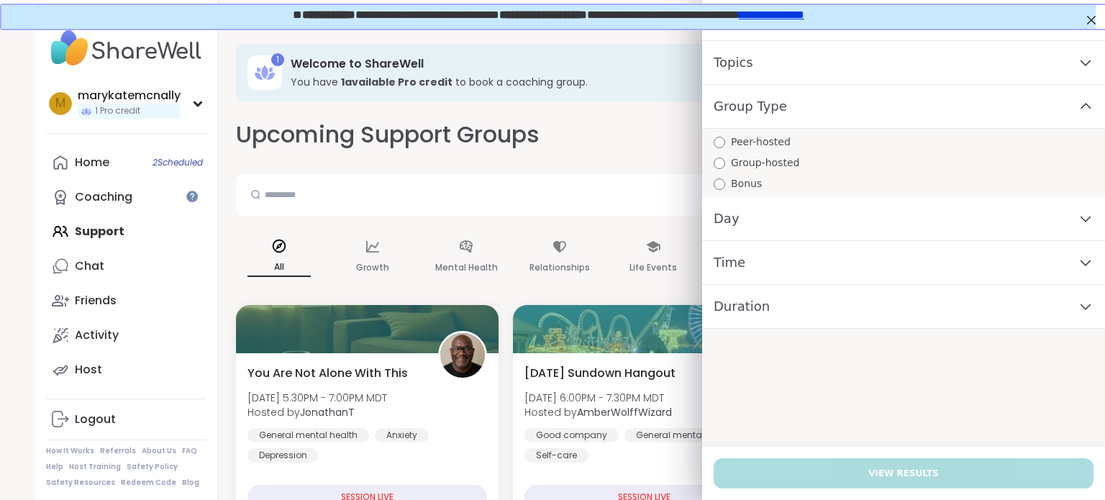
click at [810, 57] on div "Topics" at bounding box center [903, 63] width 403 height 44
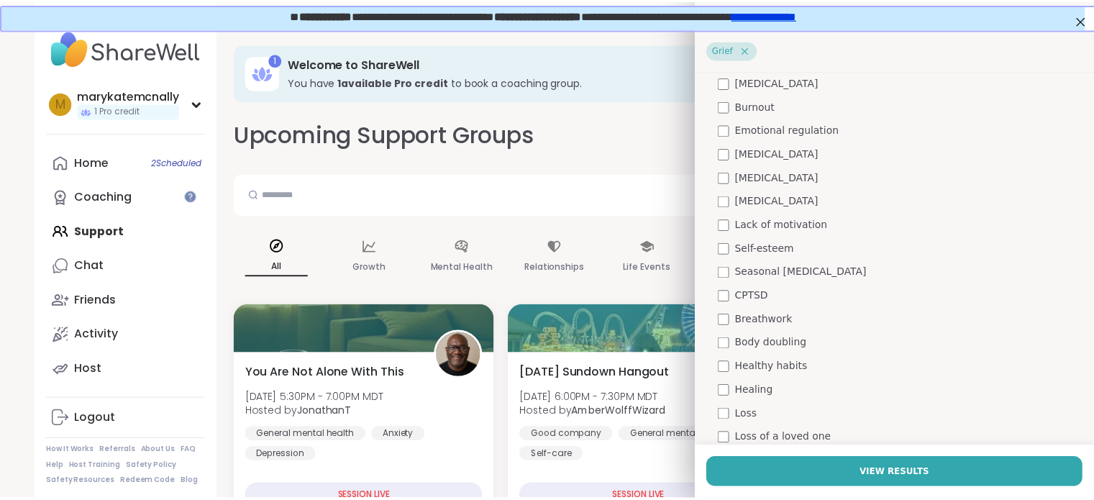
scroll to position [283, 0]
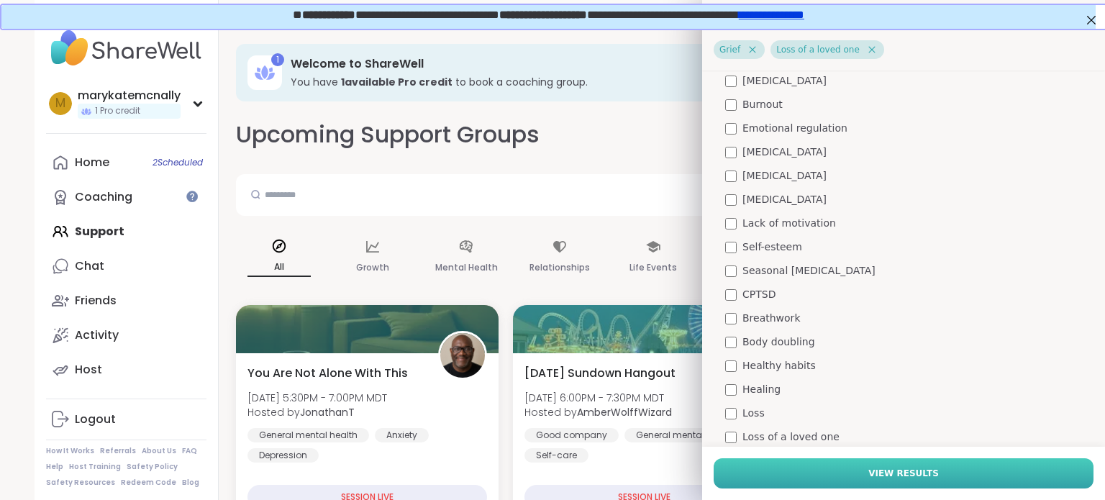
click at [752, 468] on button "View Results" at bounding box center [904, 473] width 380 height 30
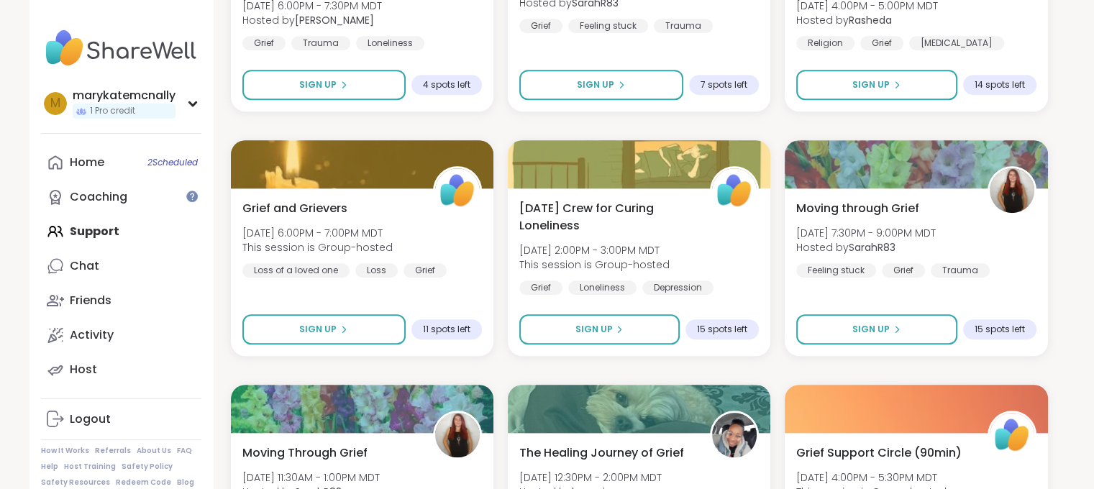
scroll to position [929, 0]
